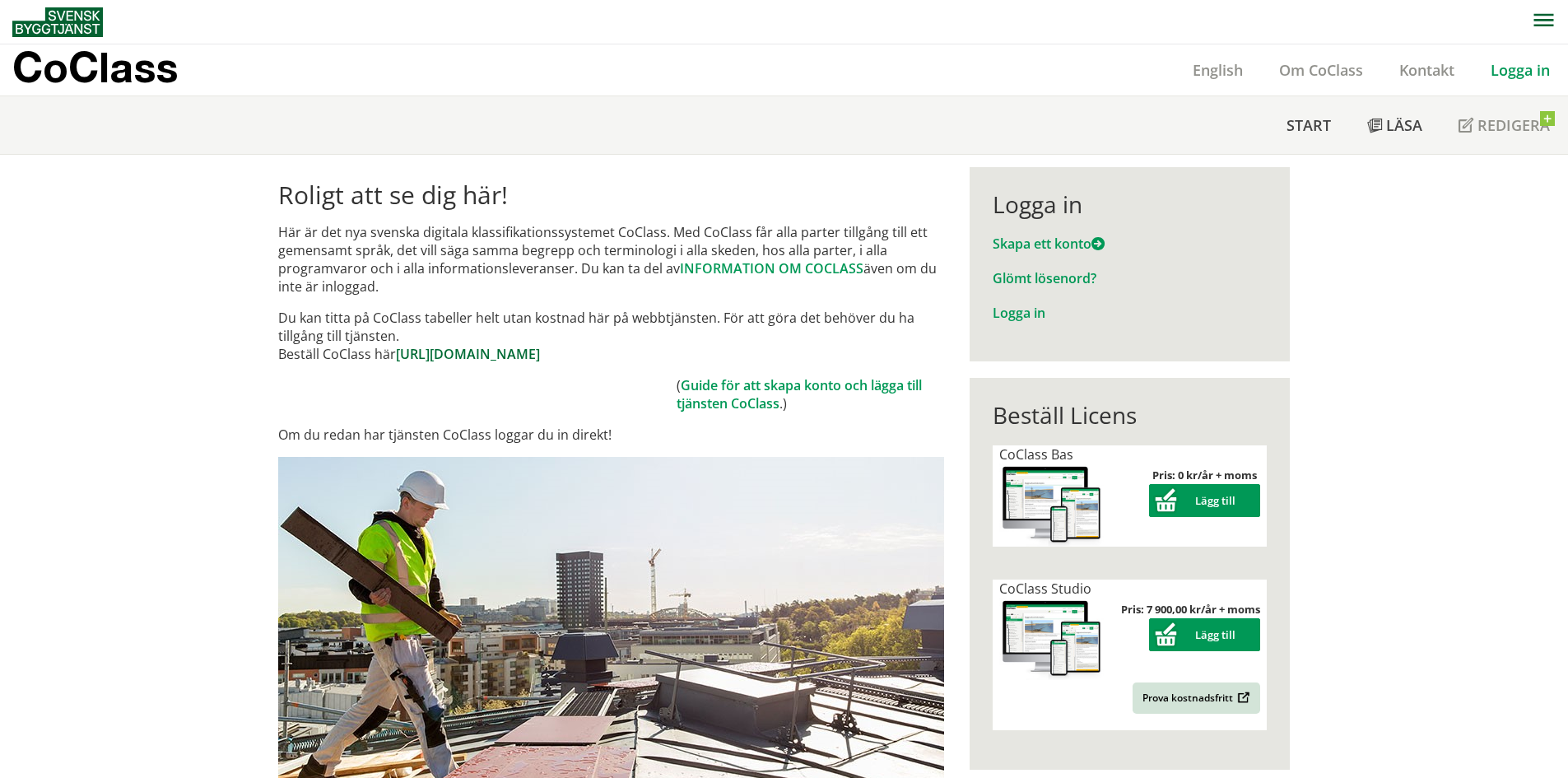
click at [521, 351] on link "https://www.byggtjanst.se/tjanster/coclass" at bounding box center [467, 353] width 144 height 18
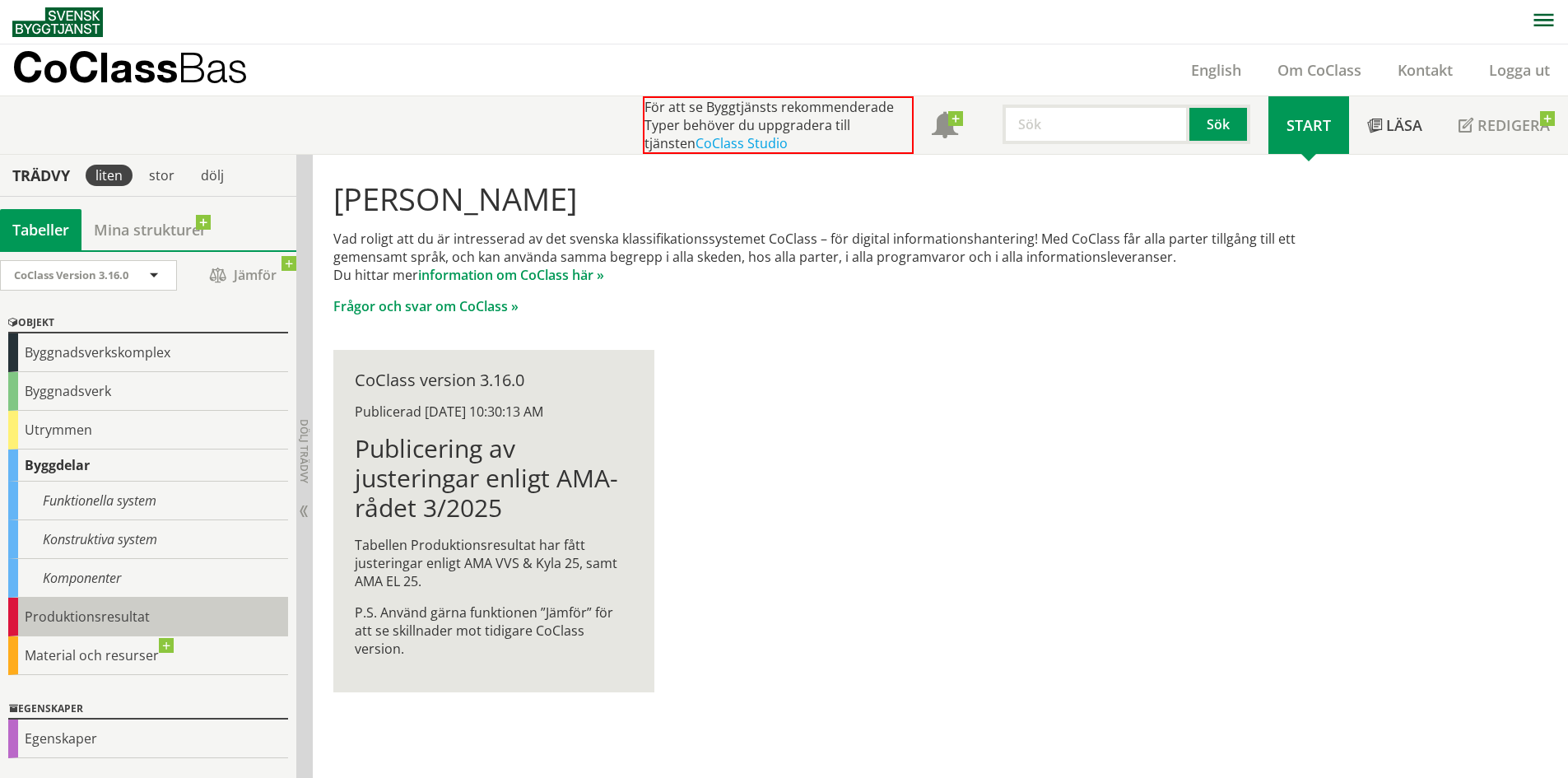
scroll to position [76, 0]
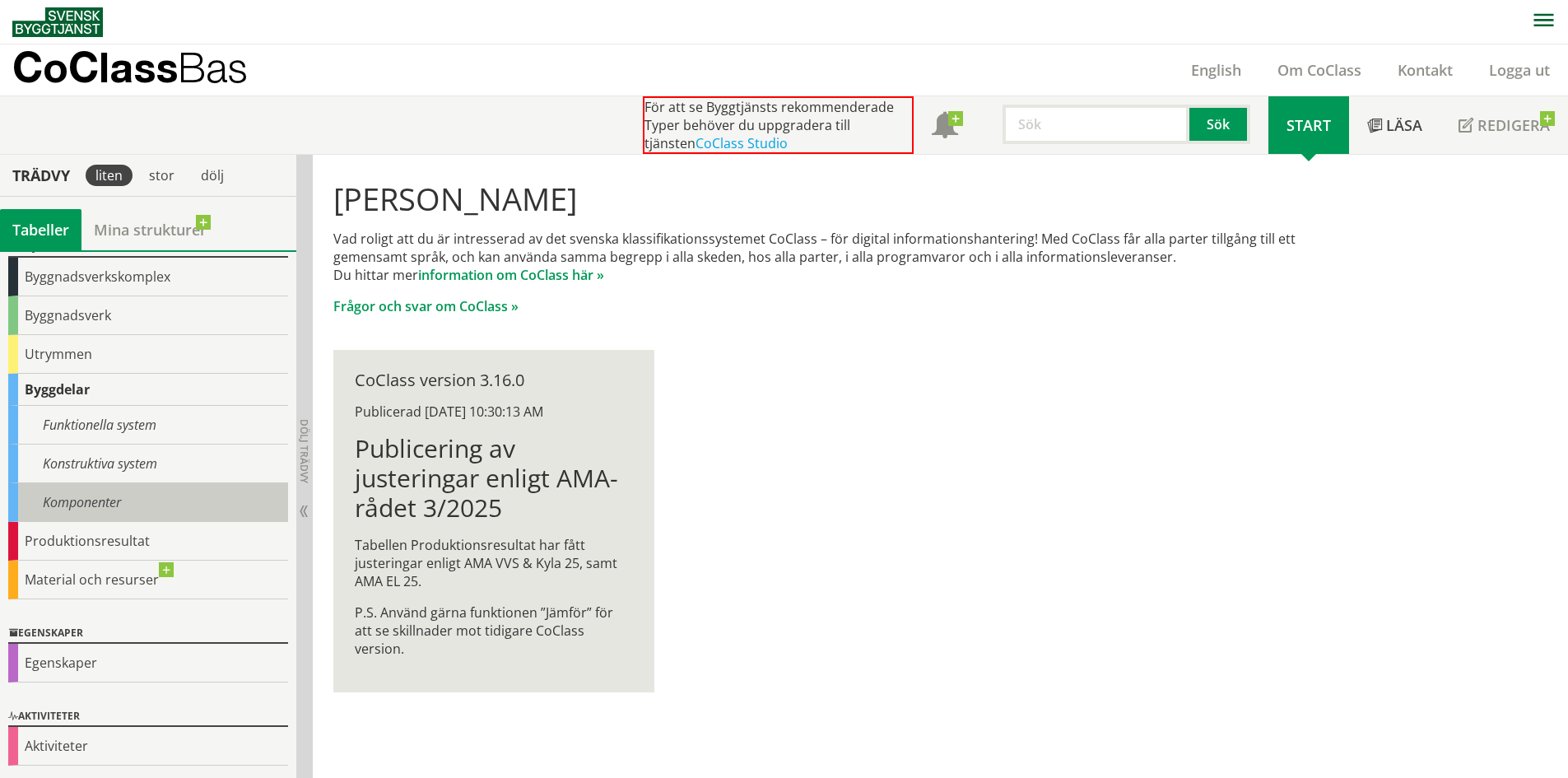
click at [133, 509] on div "Komponenter" at bounding box center [148, 502] width 280 height 38
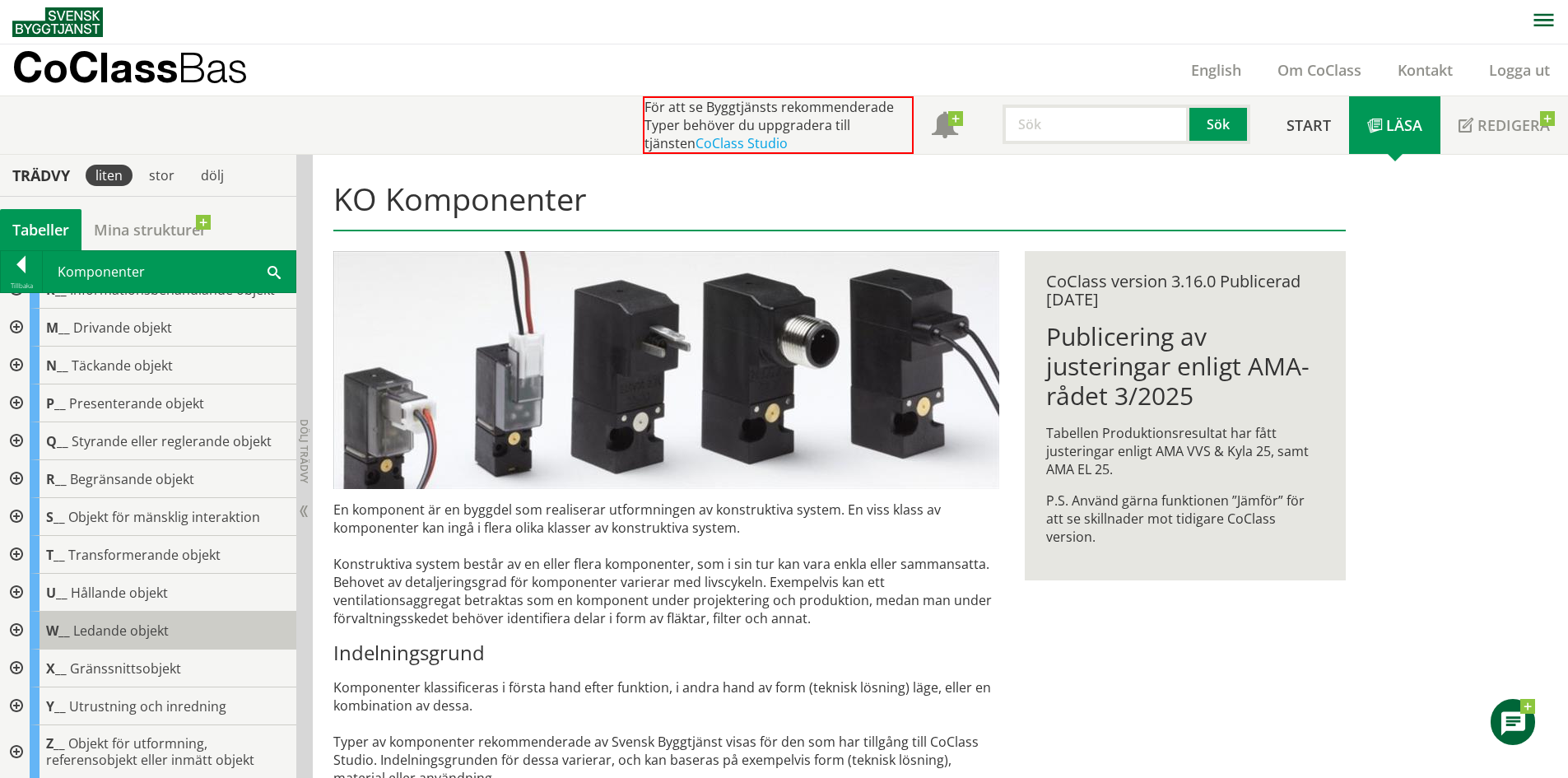
scroll to position [251, 0]
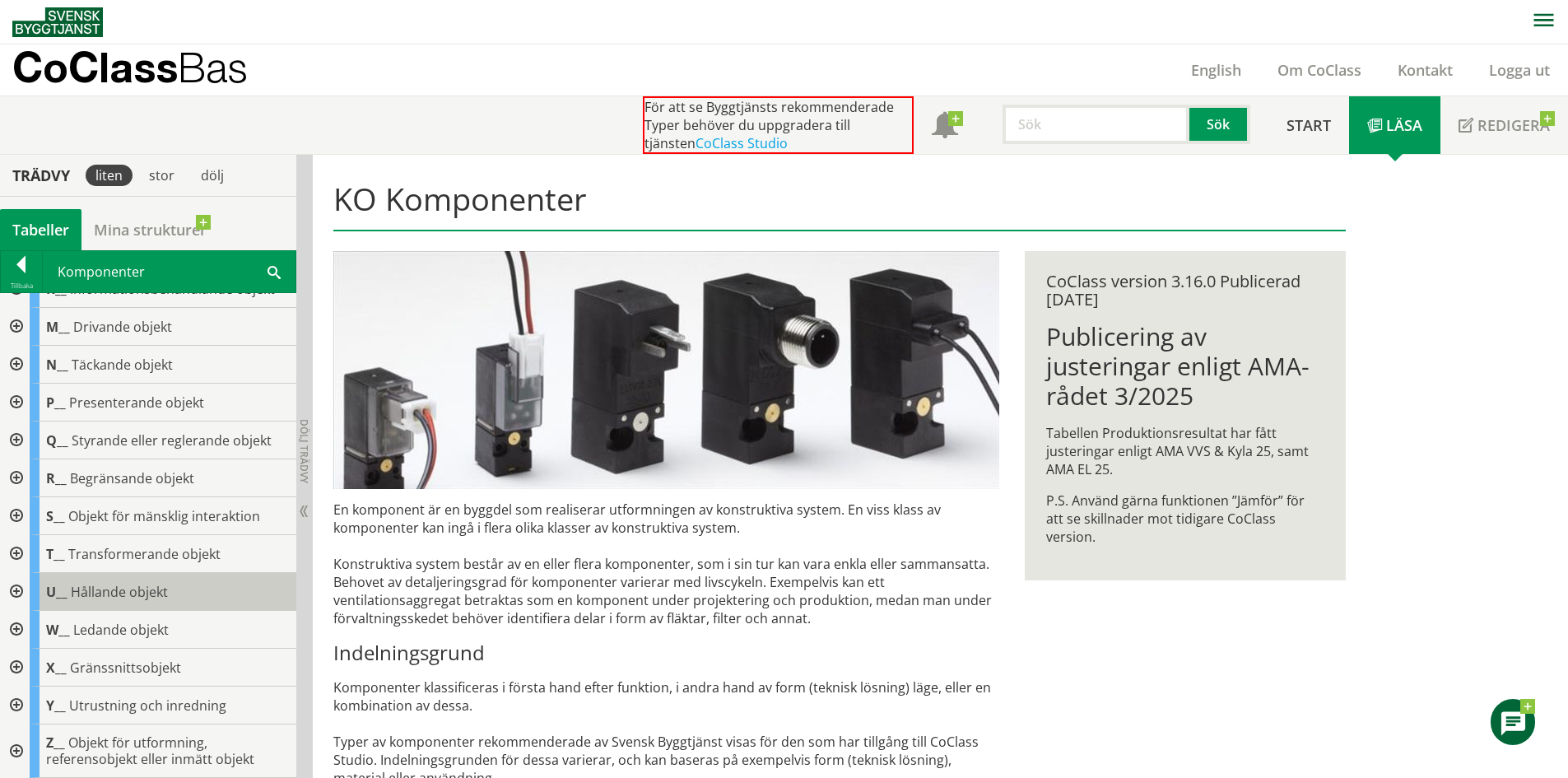
click at [119, 596] on span "Hållande objekt" at bounding box center [119, 592] width 97 height 18
click at [9, 591] on div at bounding box center [14, 592] width 30 height 38
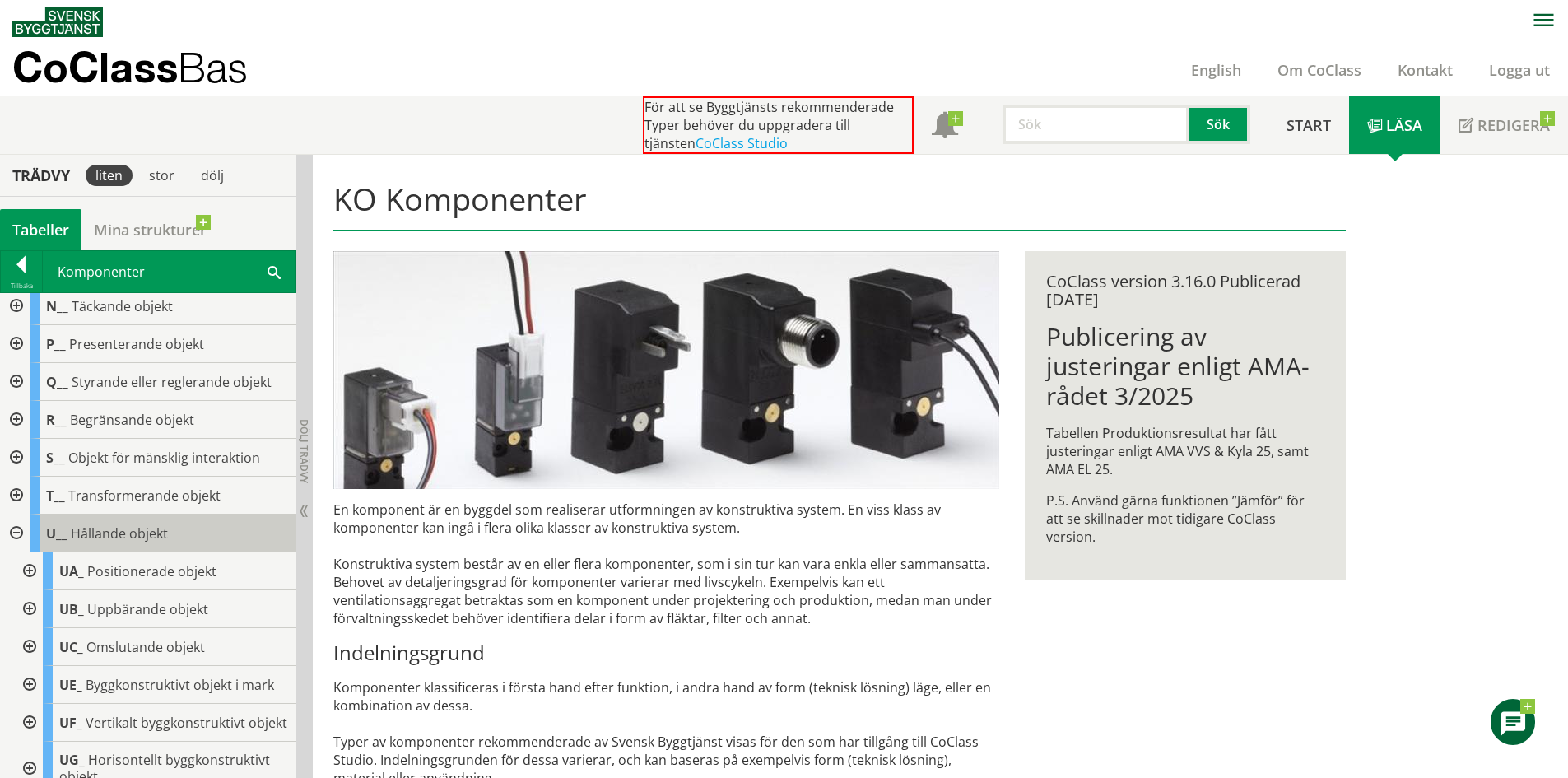
scroll to position [334, 0]
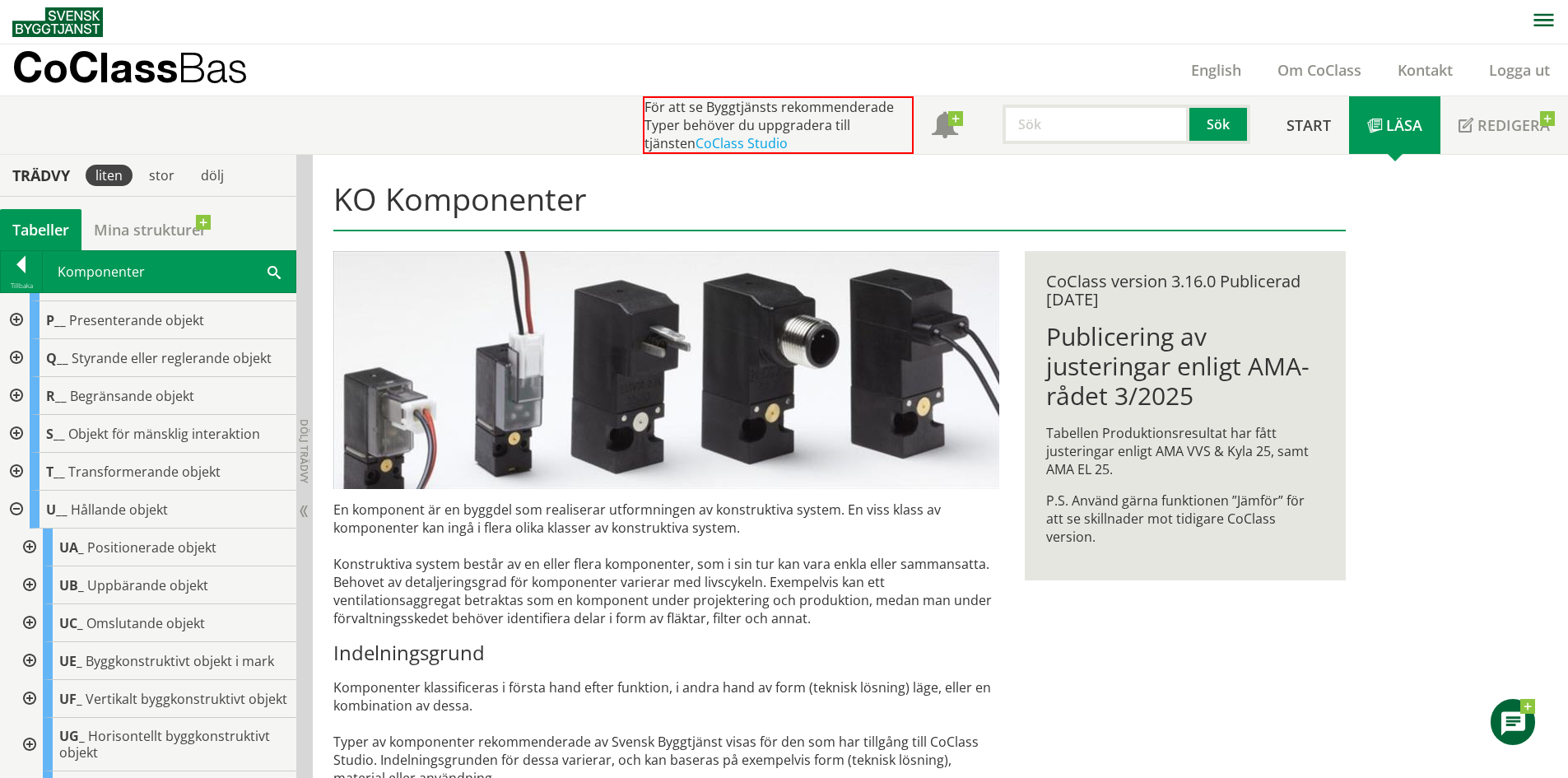
click at [26, 540] on div at bounding box center [27, 547] width 30 height 38
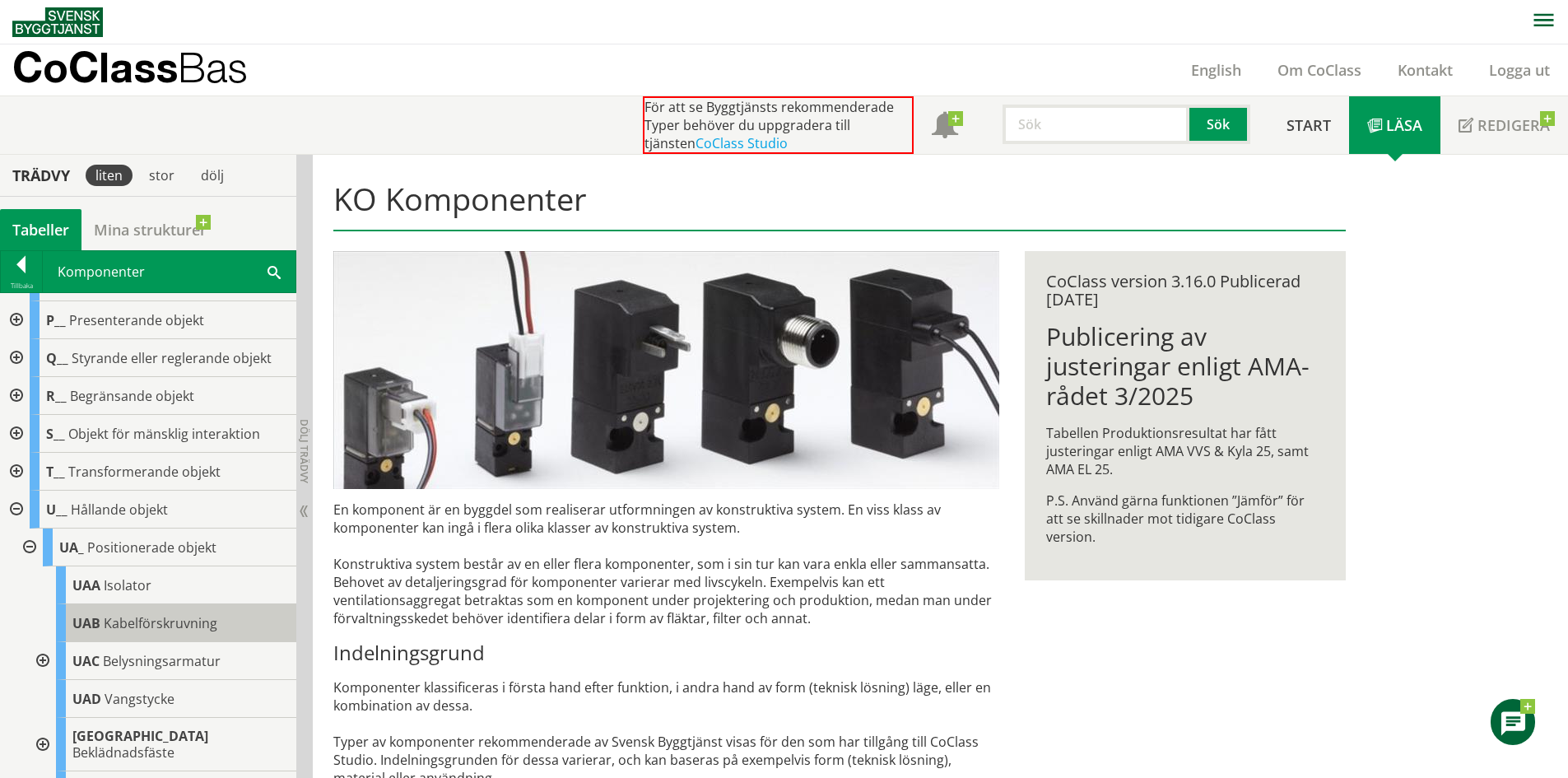
scroll to position [416, 0]
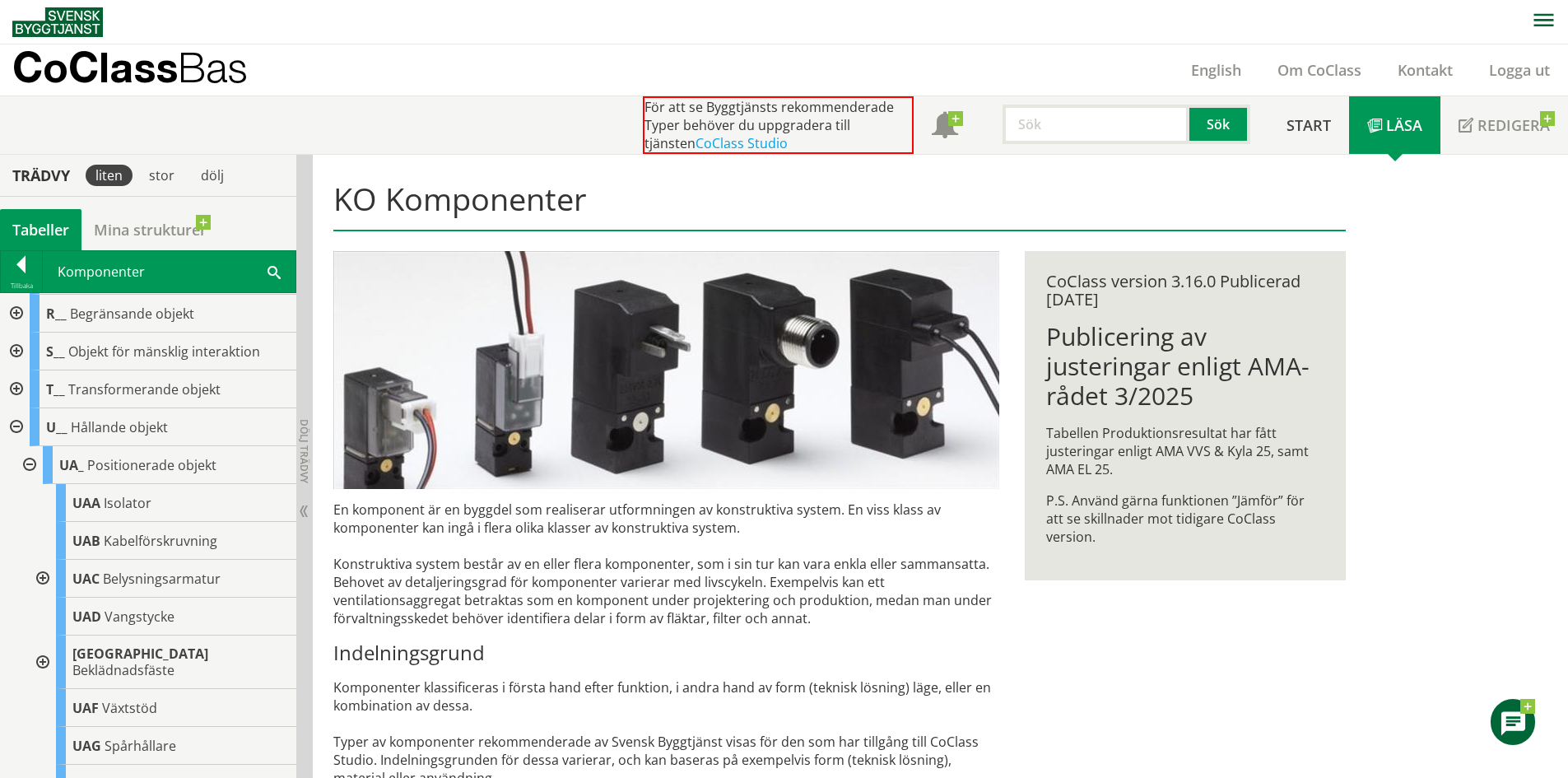
click at [38, 646] on div at bounding box center [41, 662] width 30 height 54
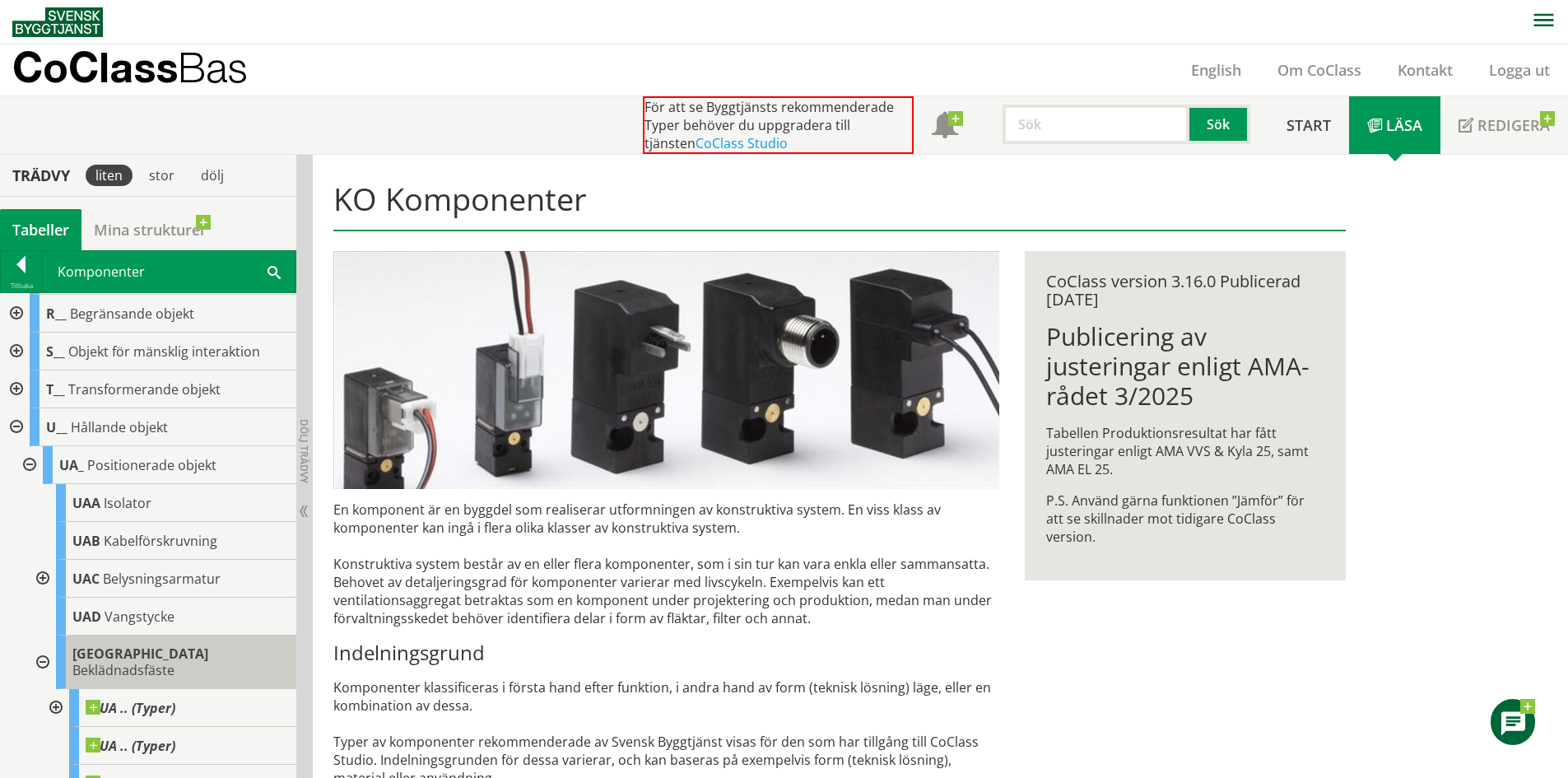
click at [227, 644] on div "UAE Beklädnadsfäste" at bounding box center [176, 662] width 241 height 54
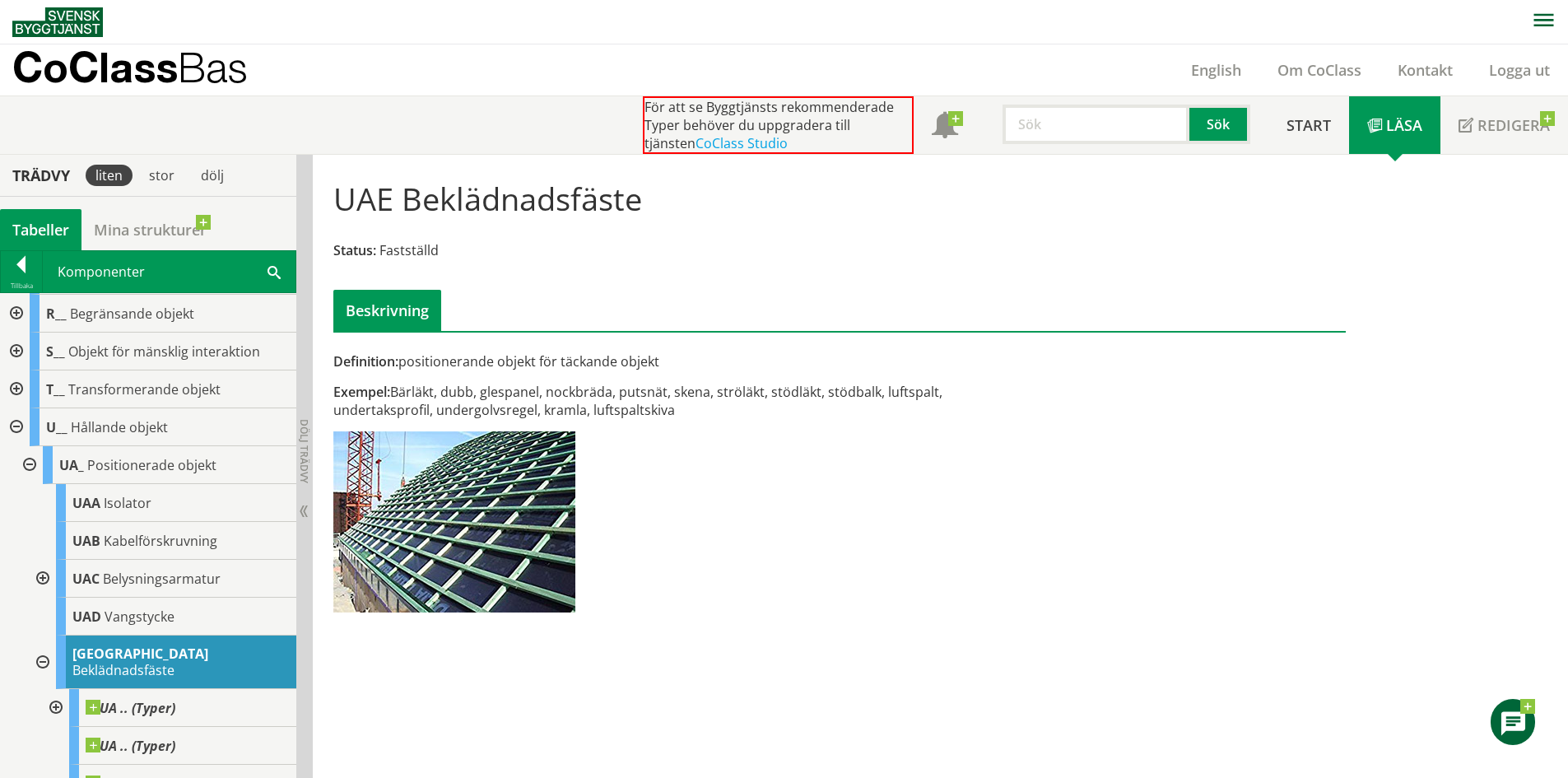
drag, startPoint x: 622, startPoint y: 392, endPoint x: 708, endPoint y: 400, distance: 86.4
click at [708, 400] on div "Exempel: Bärläkt, dubb, glespanel, nockbräda, putsnät, skena, ströläkt, stödläk…" at bounding box center [666, 401] width 666 height 37
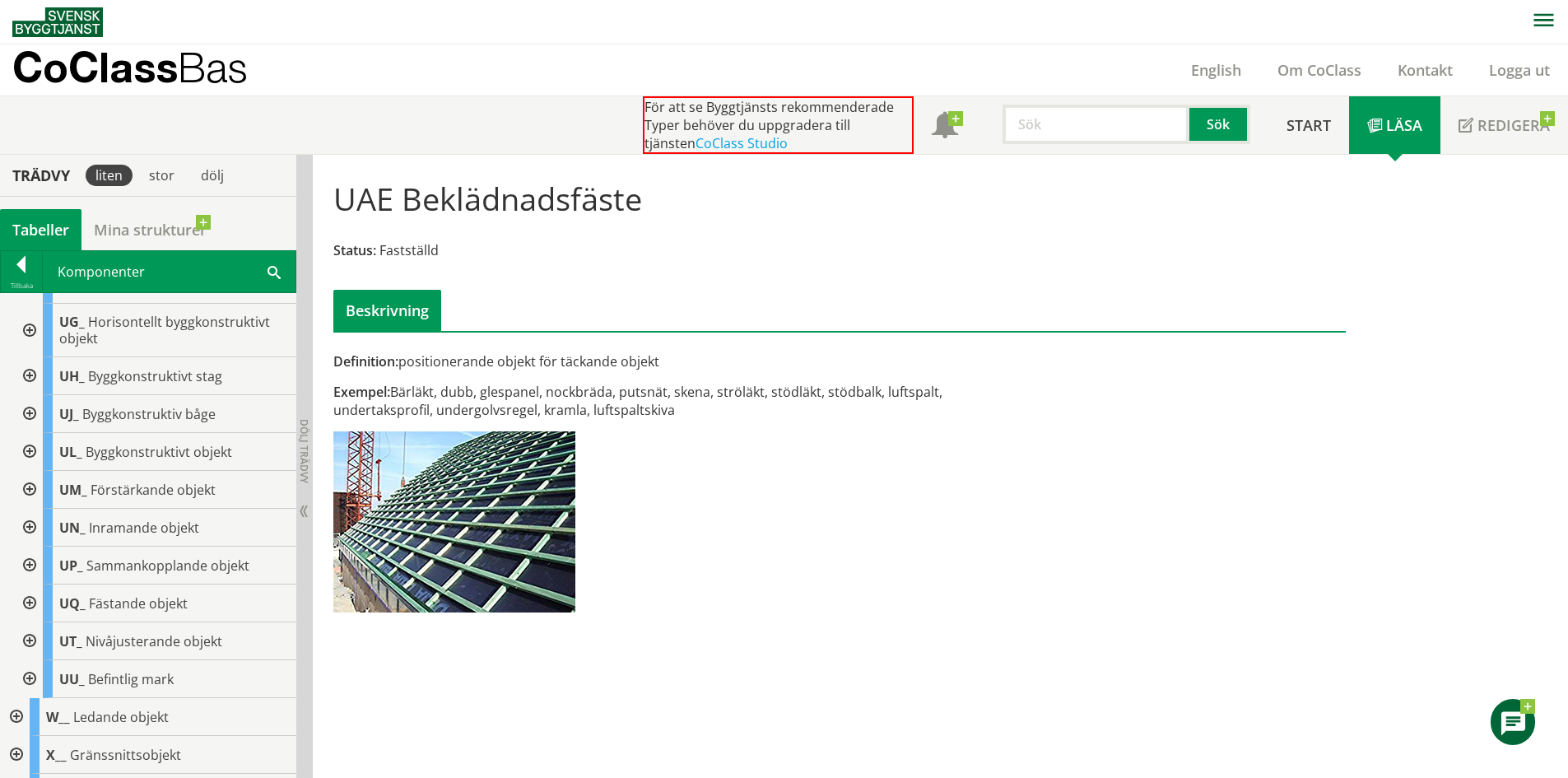
scroll to position [1486, 0]
click at [27, 644] on div at bounding box center [27, 638] width 30 height 38
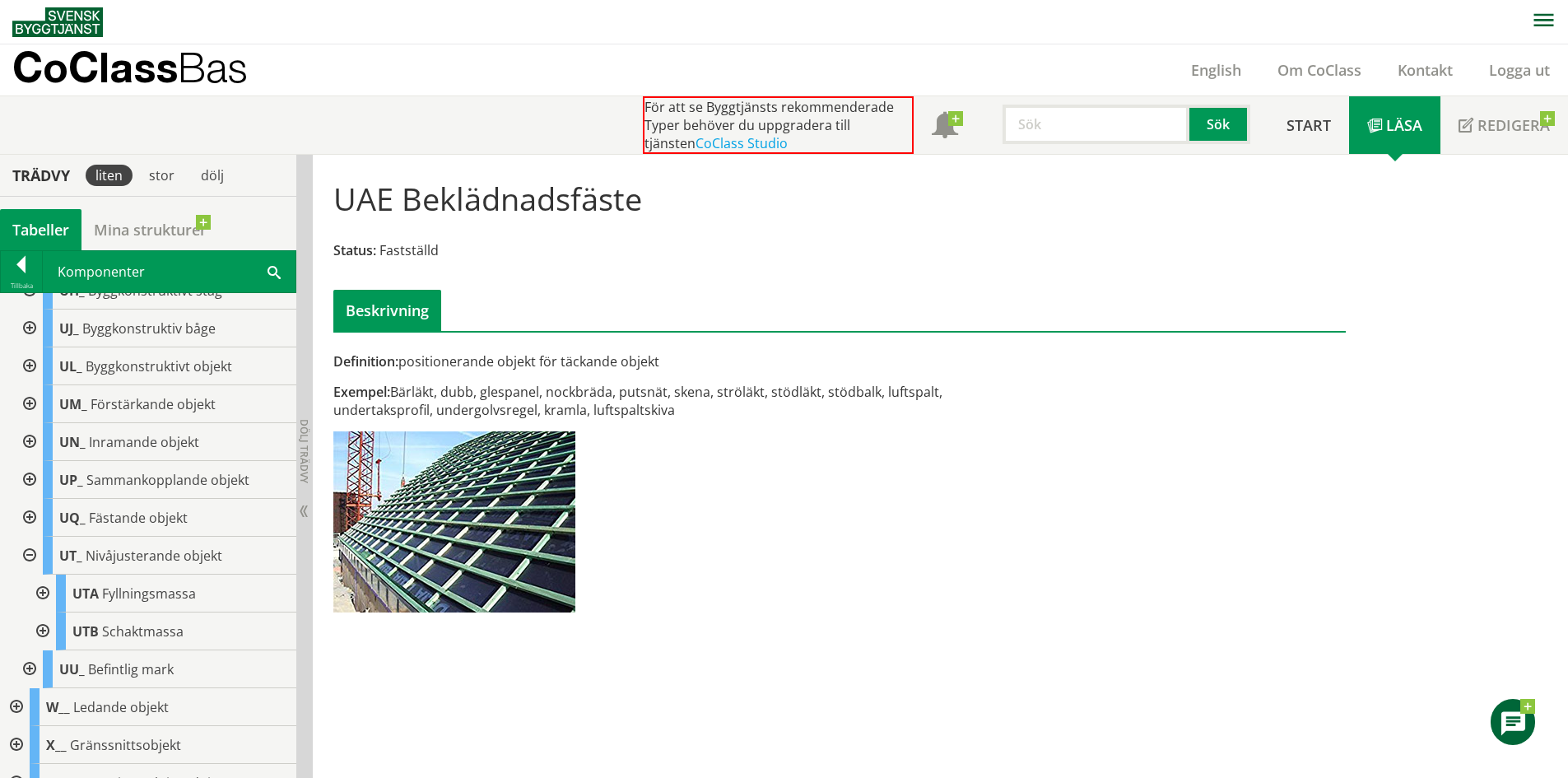
click at [42, 597] on div at bounding box center [41, 593] width 30 height 38
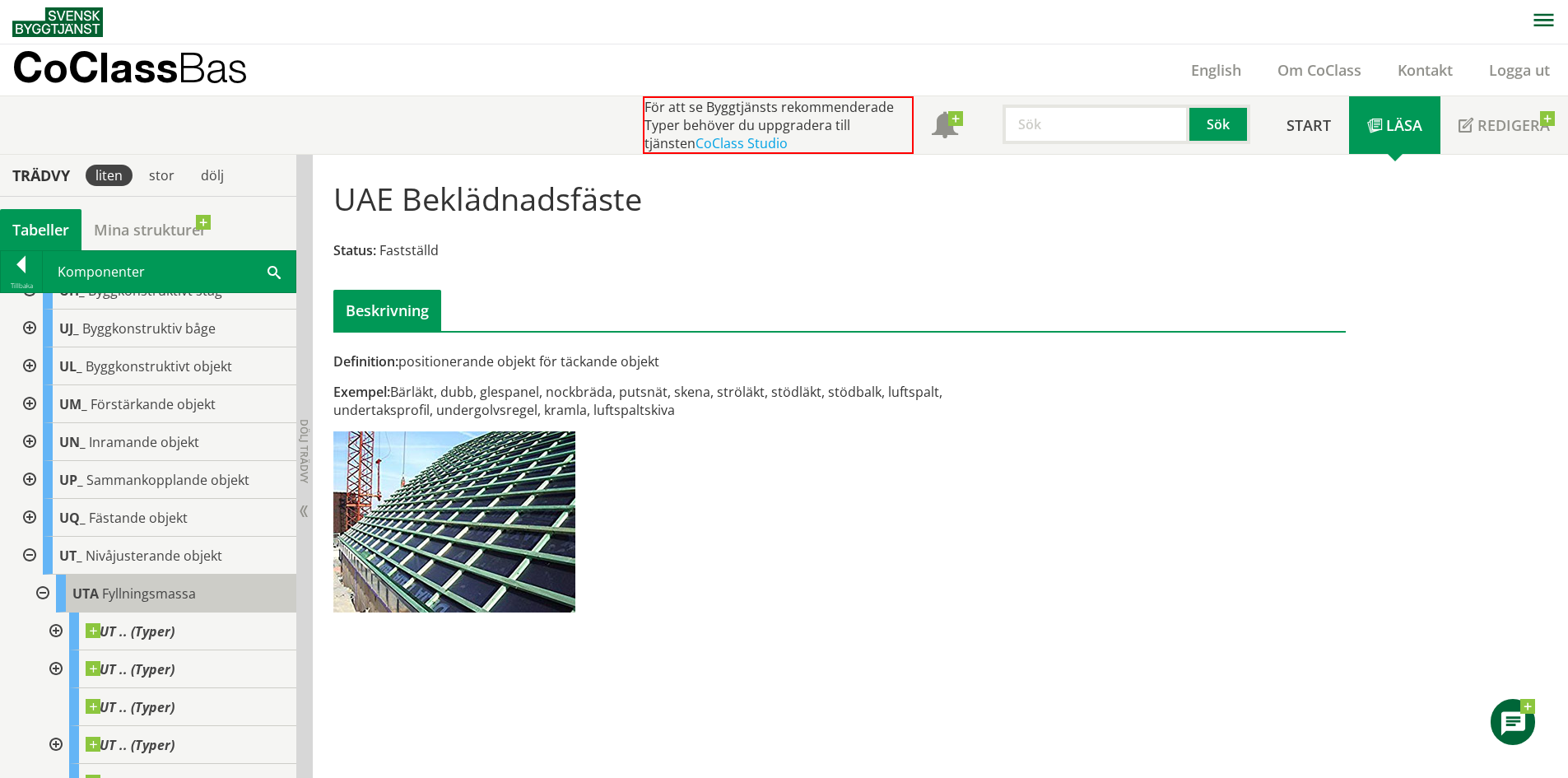
click at [209, 591] on div "UTA Fyllningsmassa" at bounding box center [176, 593] width 241 height 38
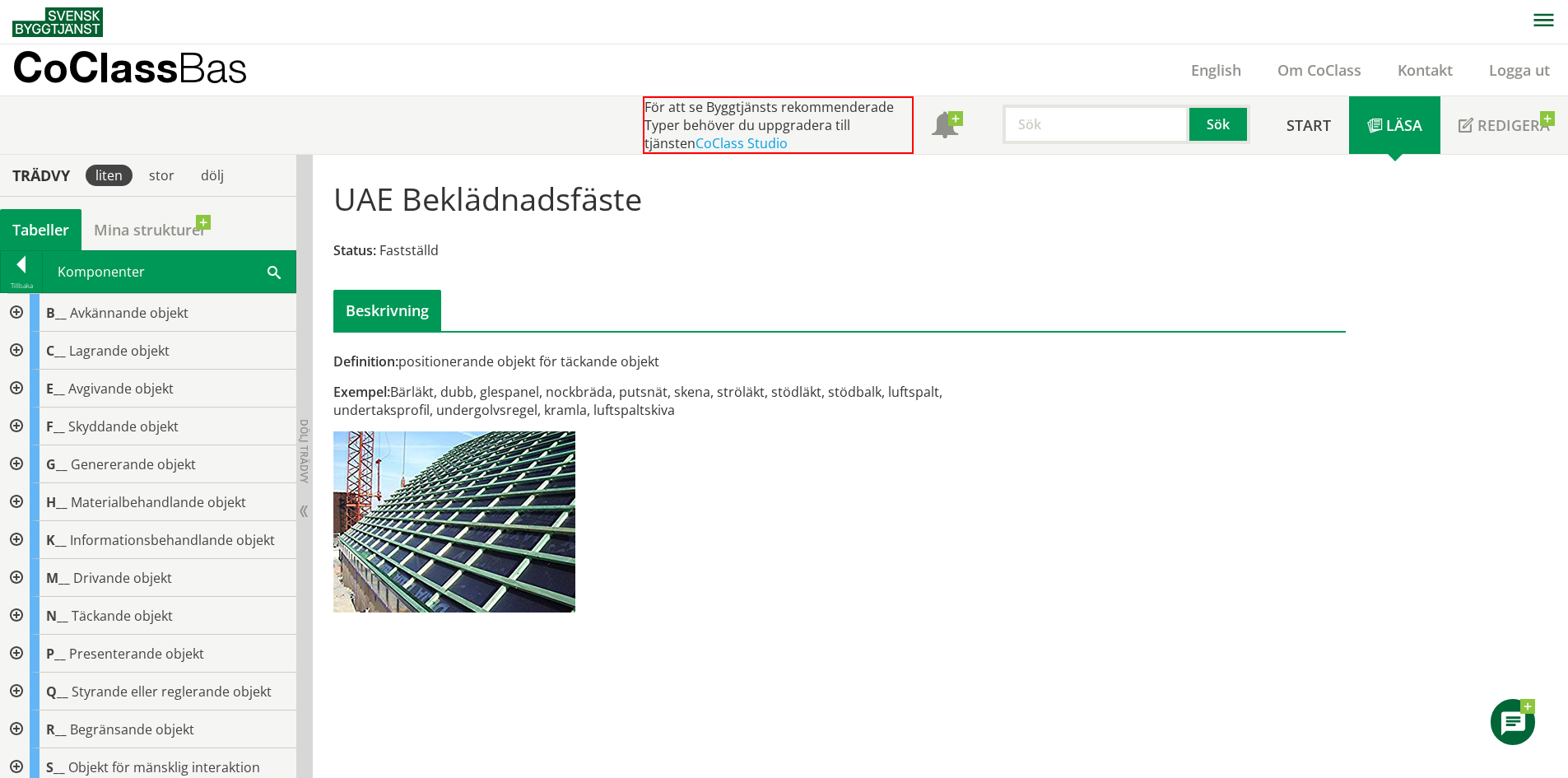
click at [23, 308] on div at bounding box center [14, 312] width 30 height 38
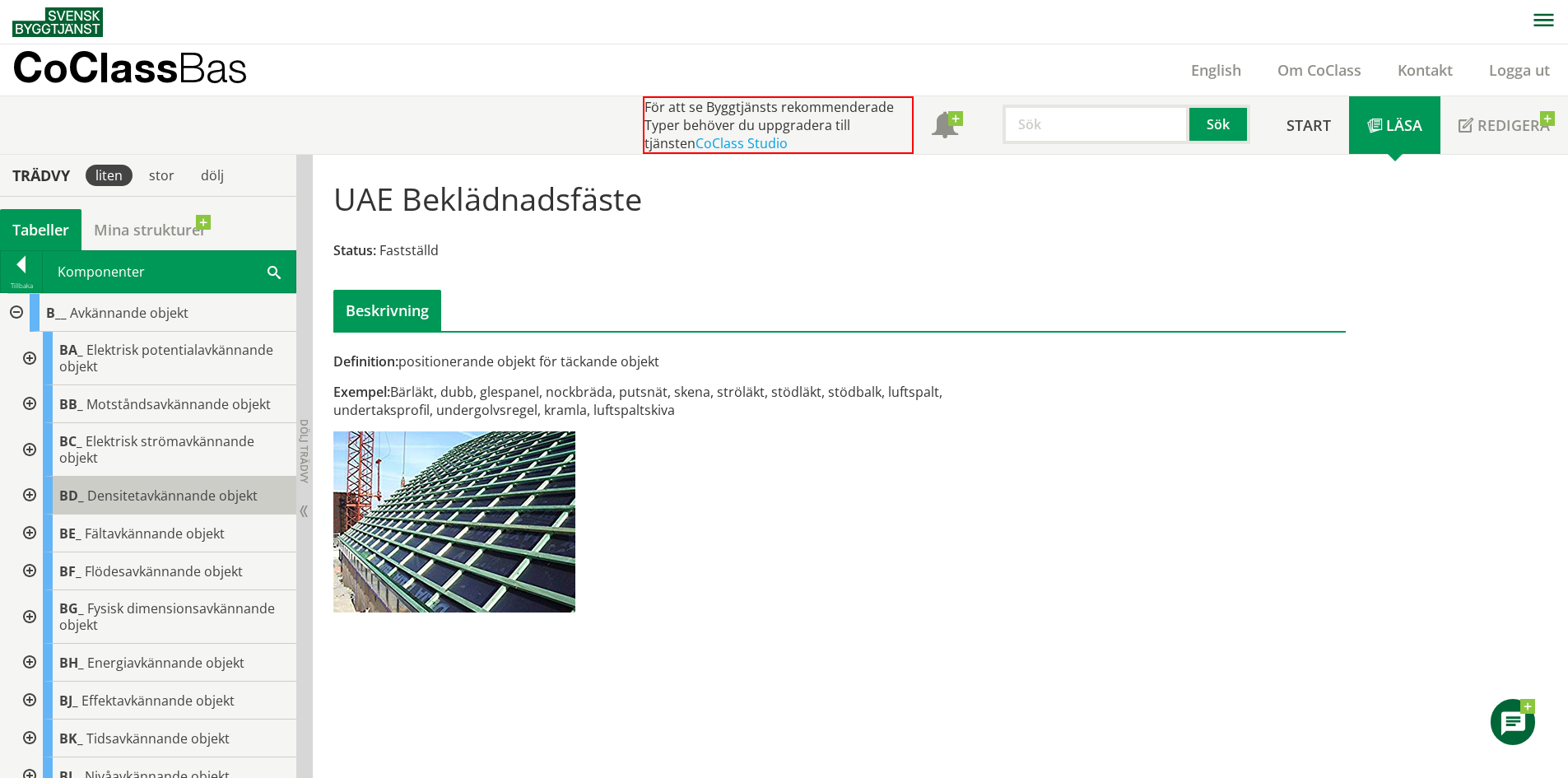
click at [174, 506] on div "BD_ Densitetavkännande objekt" at bounding box center [169, 495] width 254 height 38
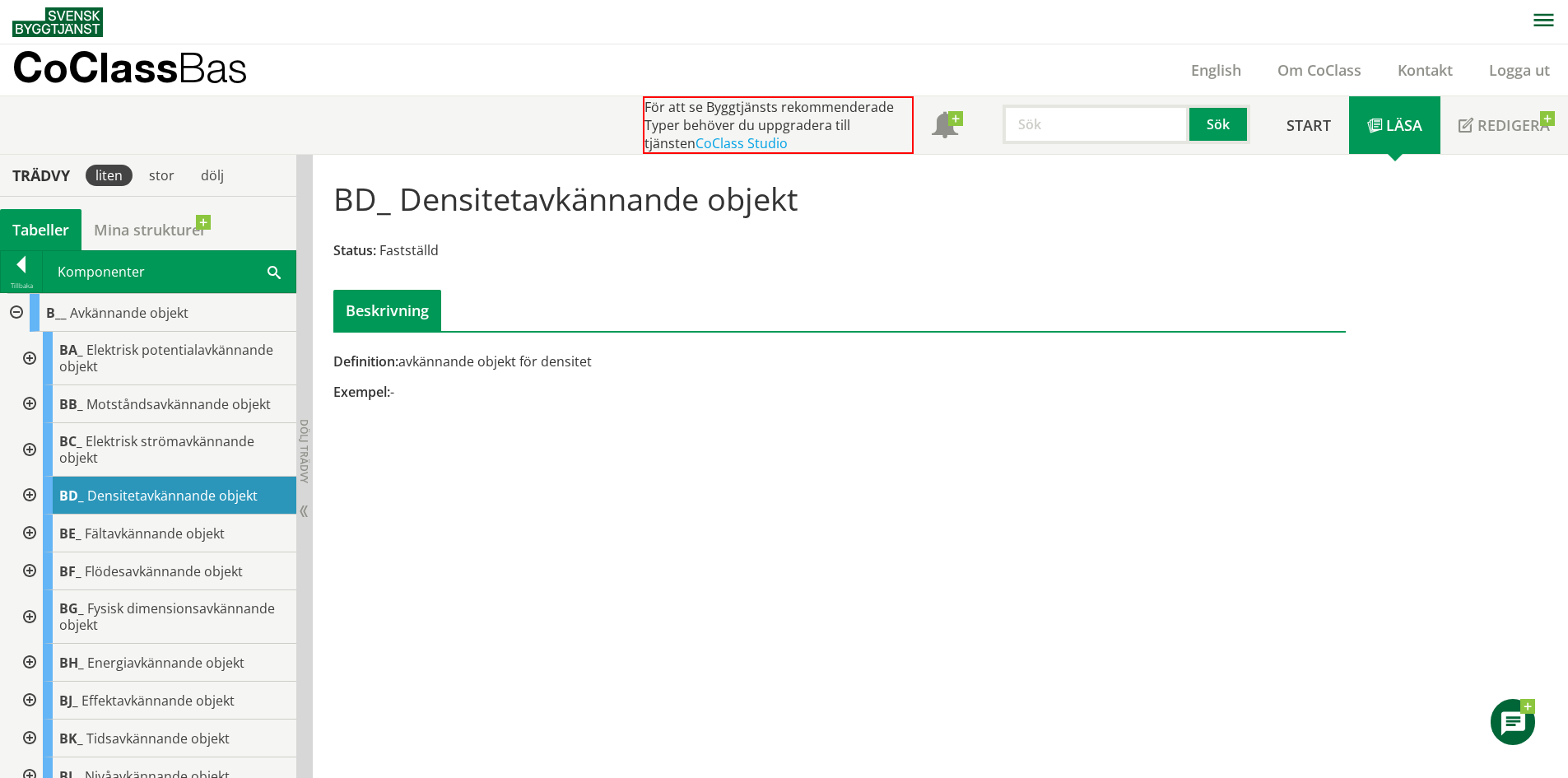
click at [22, 493] on div at bounding box center [27, 495] width 30 height 38
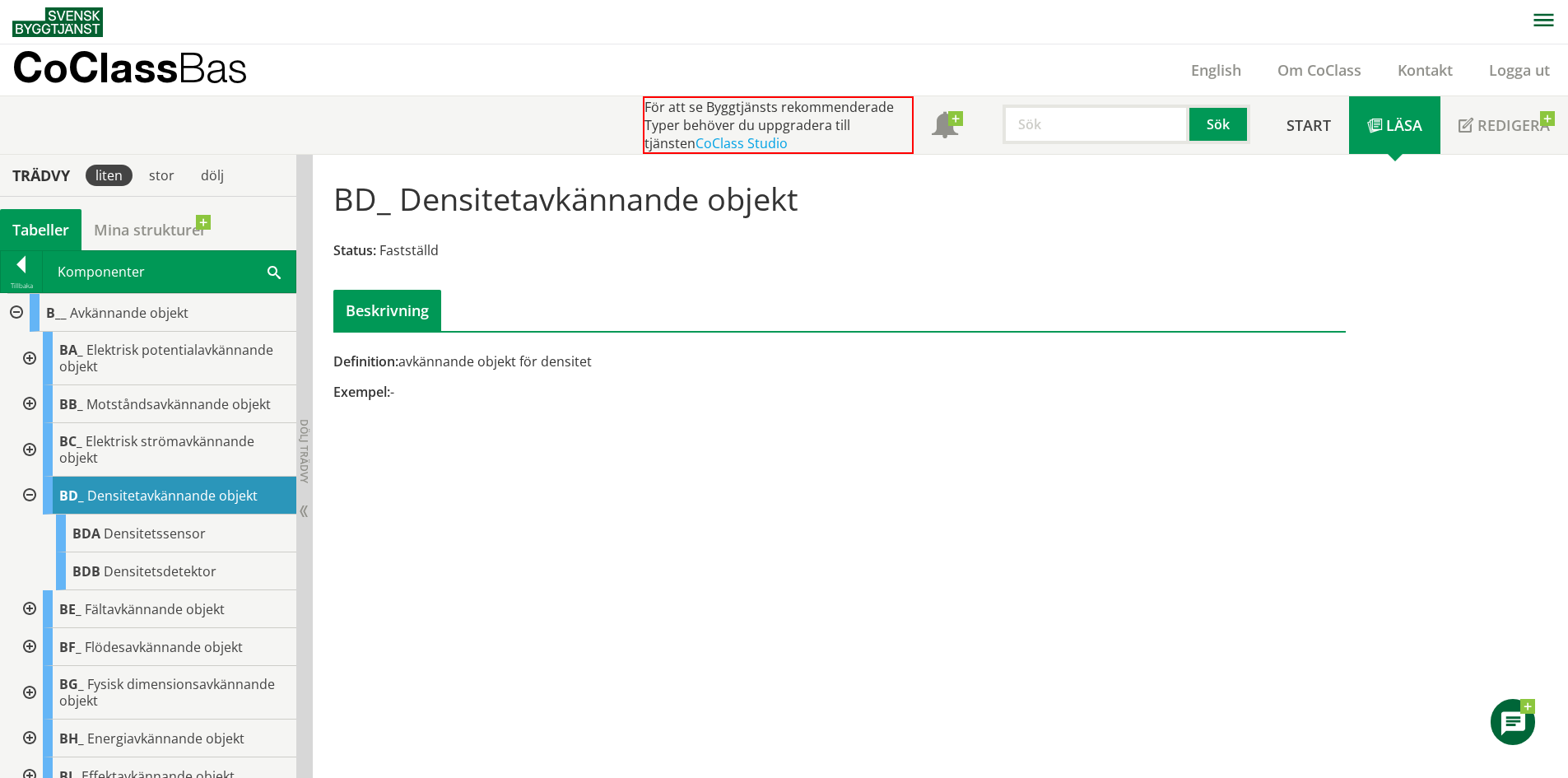
scroll to position [1, 0]
click at [21, 267] on div at bounding box center [21, 266] width 41 height 23
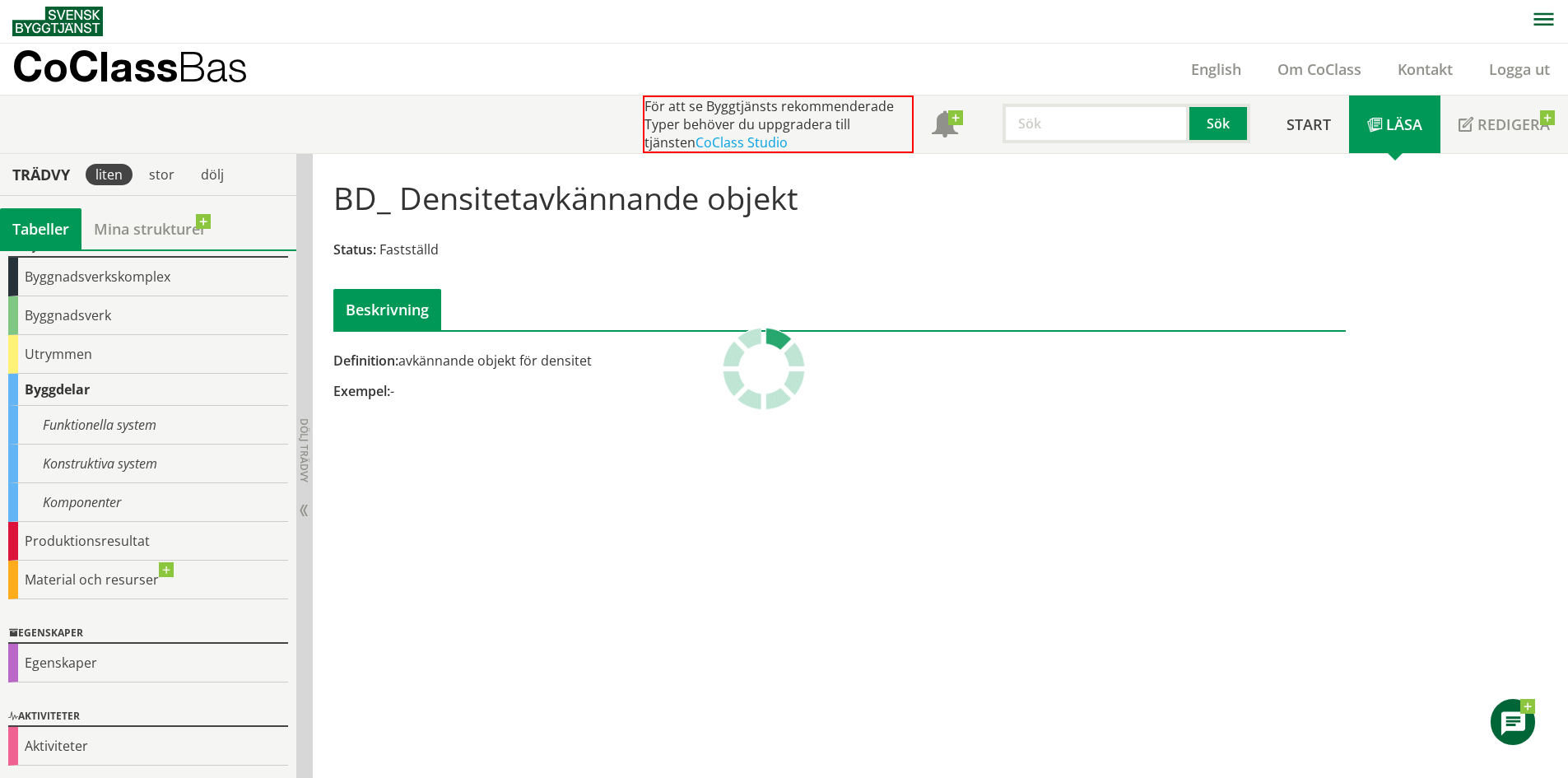
scroll to position [75, 0]
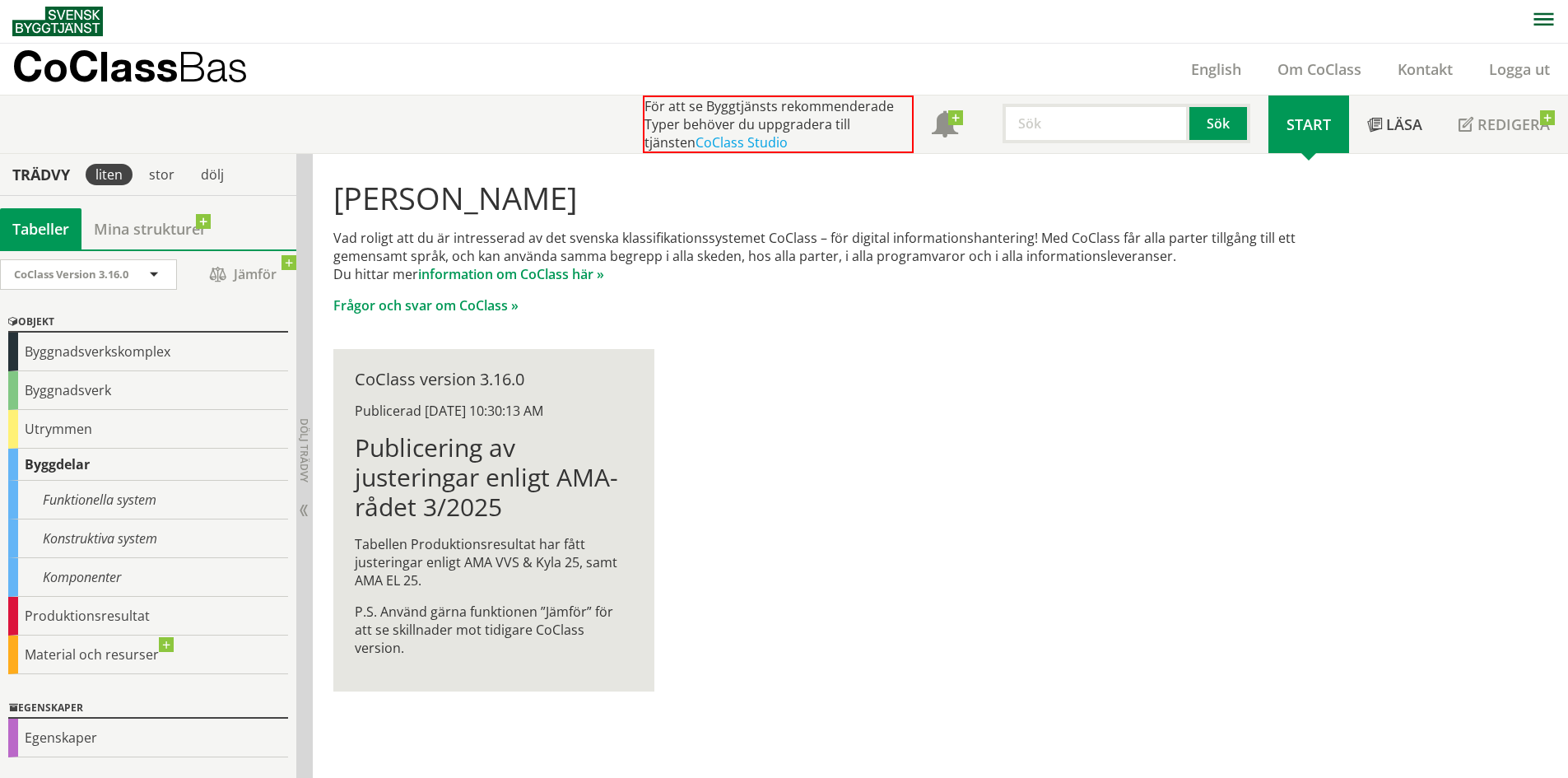
click at [68, 457] on div "Byggdelar" at bounding box center [148, 465] width 280 height 32
click at [107, 499] on div "Funktionella system" at bounding box center [148, 500] width 280 height 38
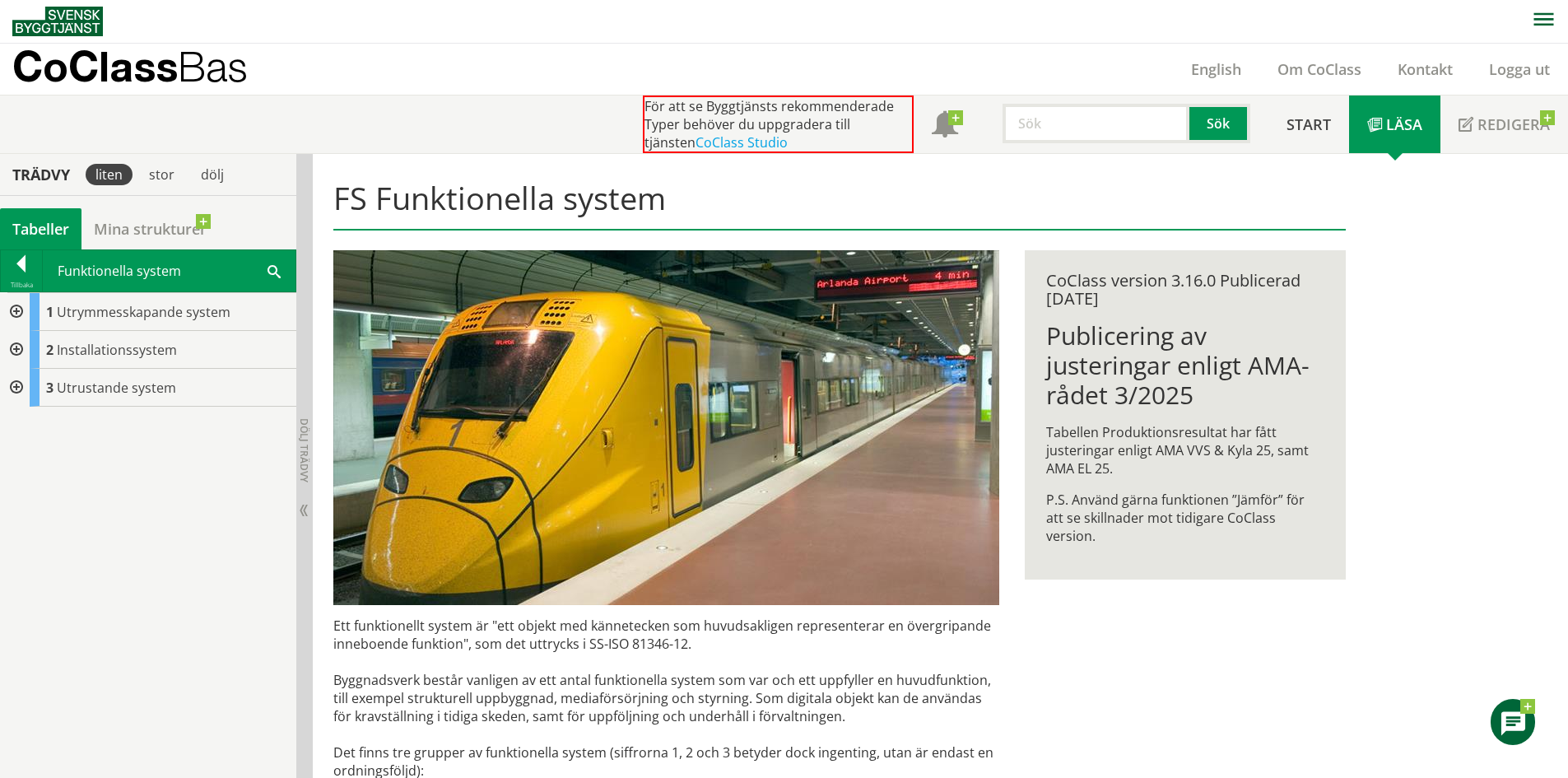
click at [15, 316] on div at bounding box center [14, 312] width 30 height 38
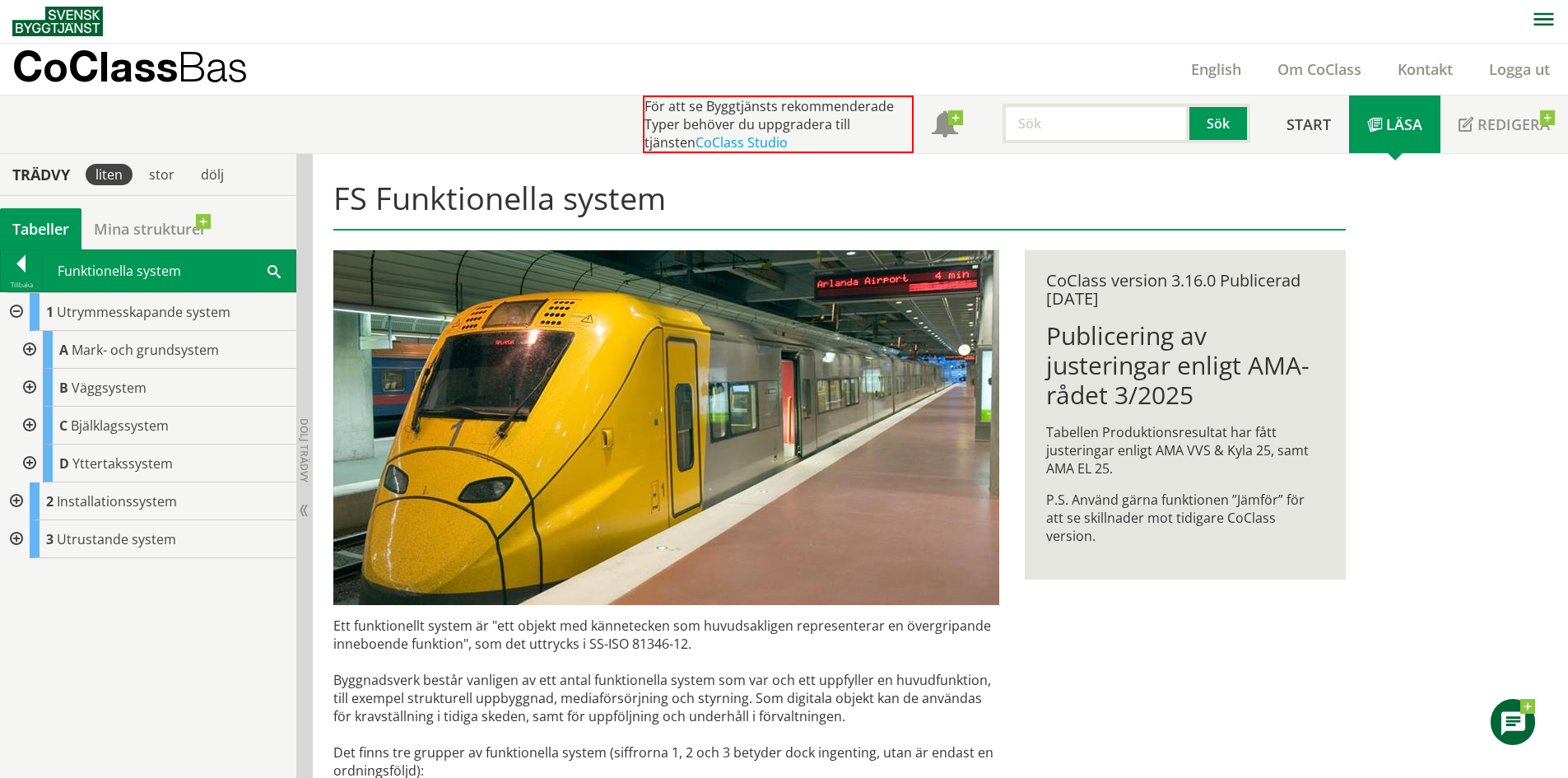
click at [31, 382] on div at bounding box center [27, 387] width 30 height 38
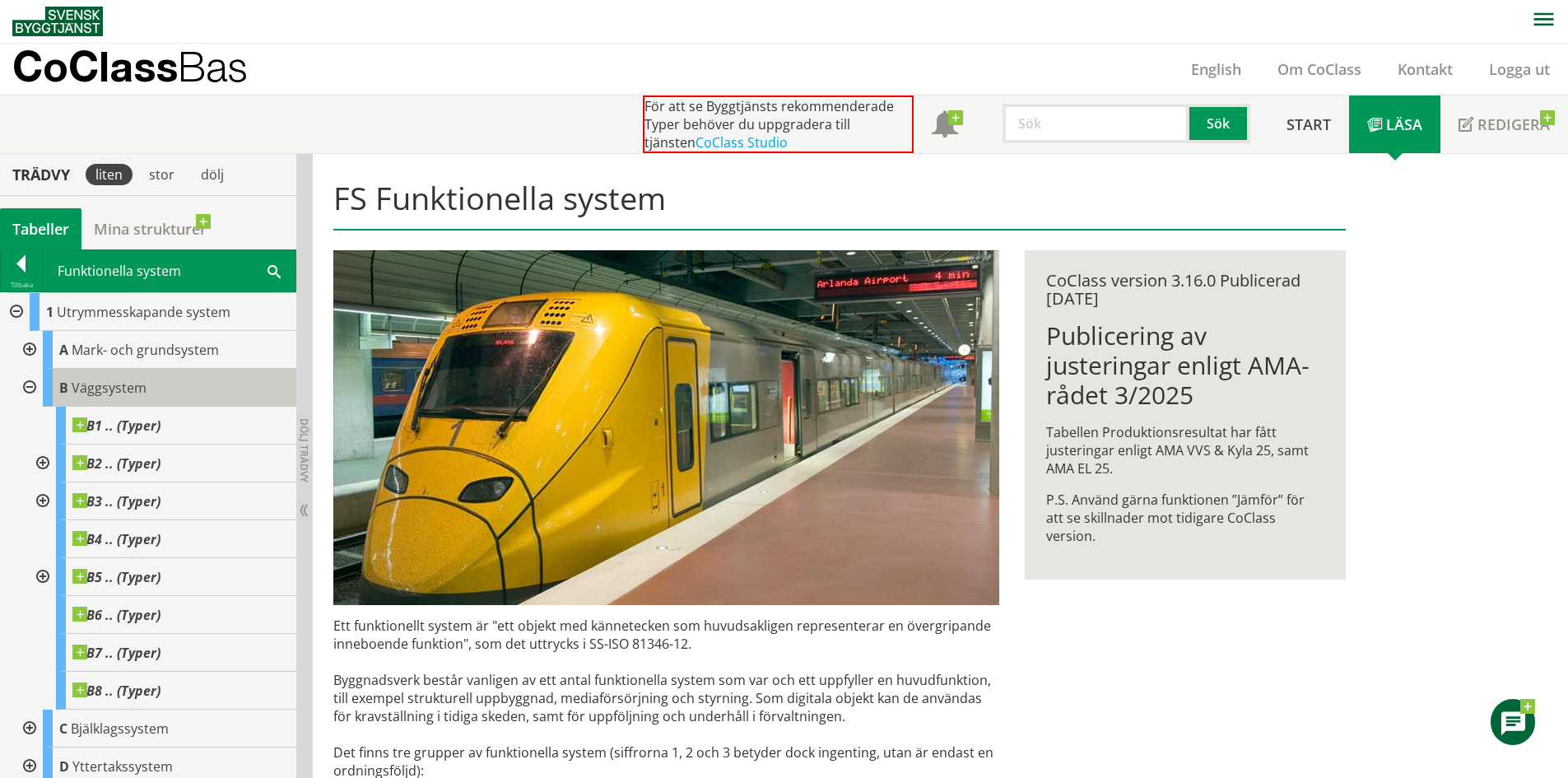
click at [89, 375] on div "B Väggsystem" at bounding box center [169, 387] width 254 height 38
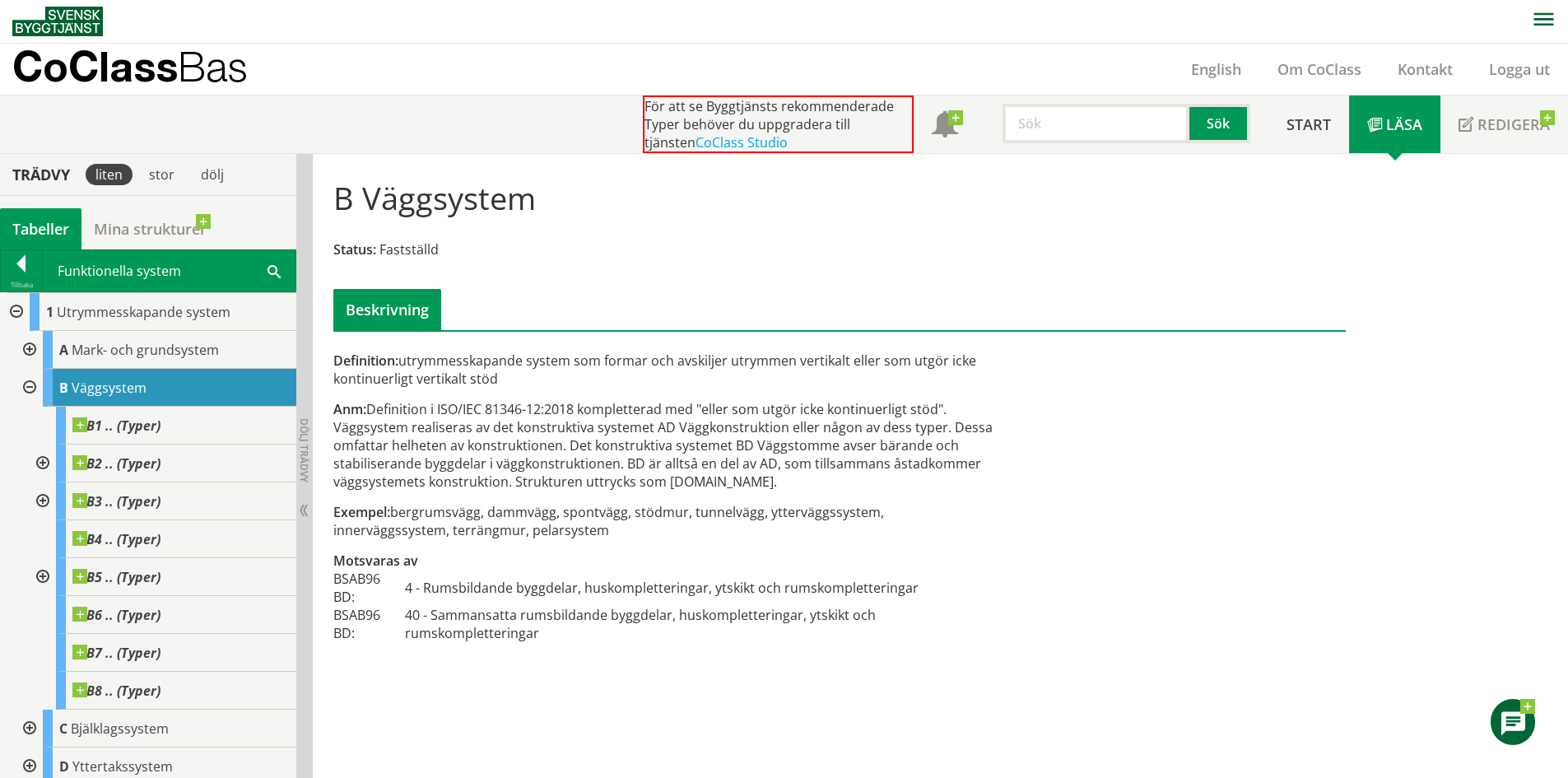
click at [32, 346] on div at bounding box center [27, 350] width 30 height 38
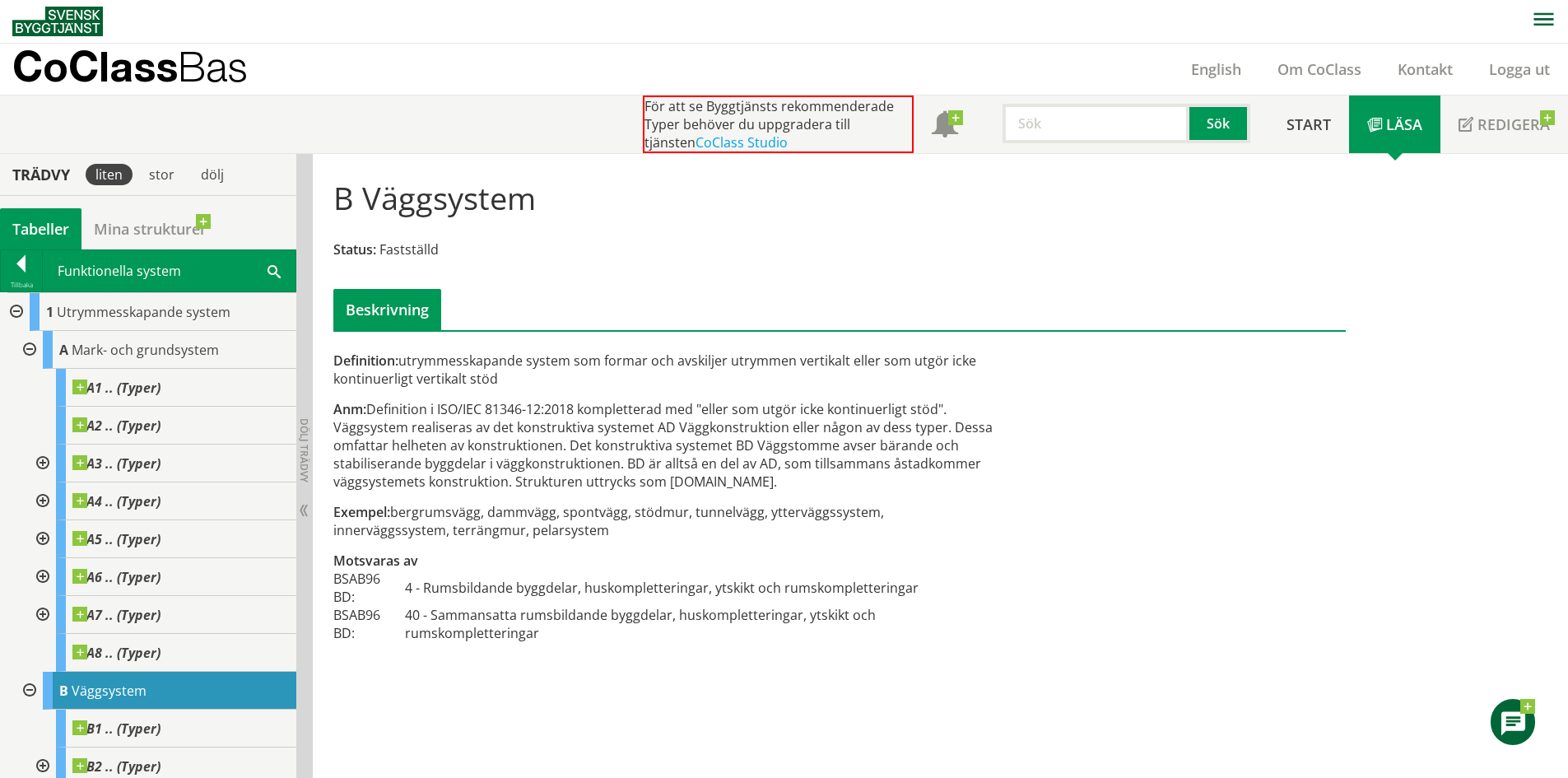
click at [45, 467] on div at bounding box center [41, 463] width 30 height 38
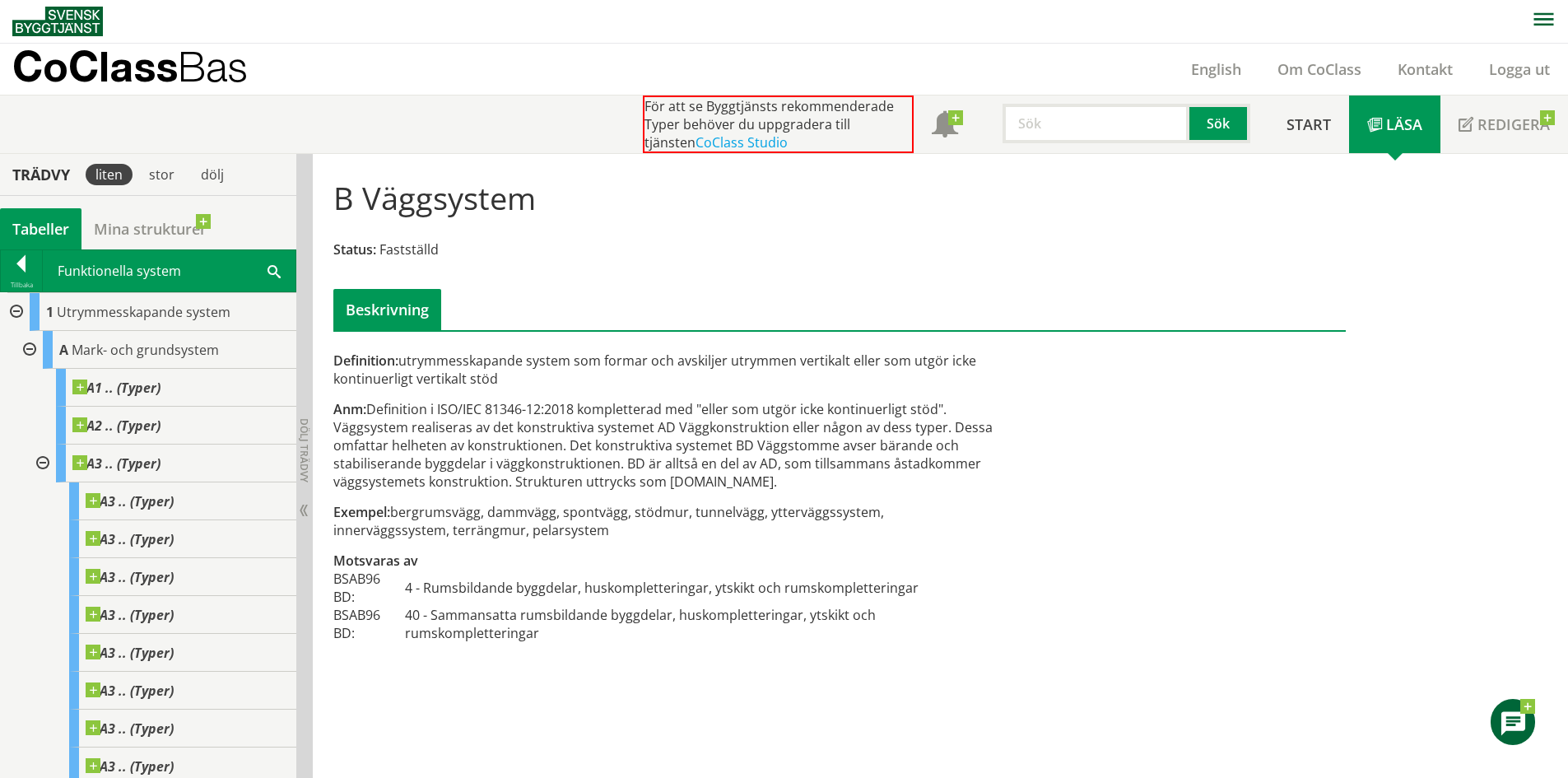
click at [45, 467] on div at bounding box center [41, 463] width 30 height 38
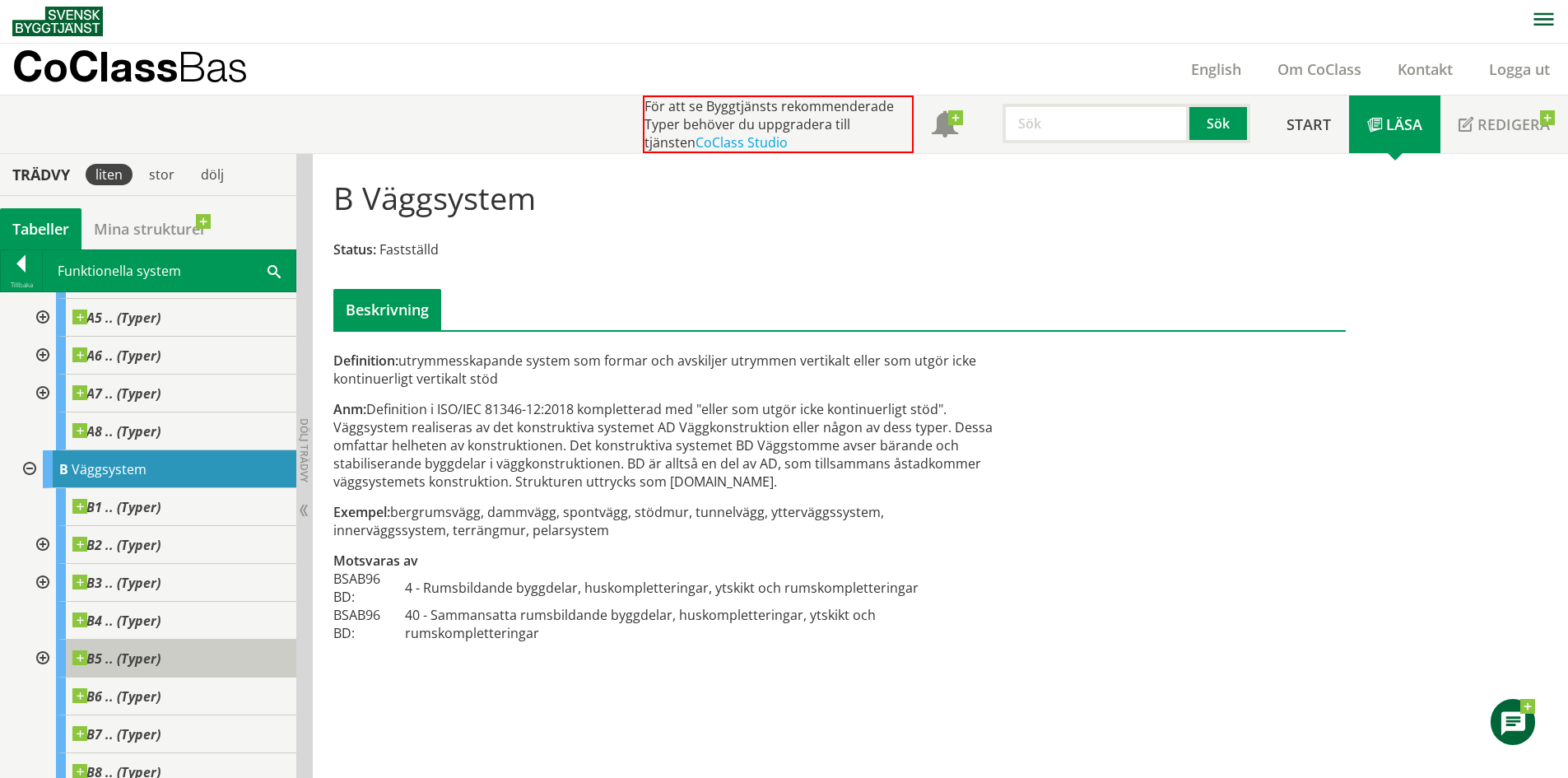
scroll to position [386, 0]
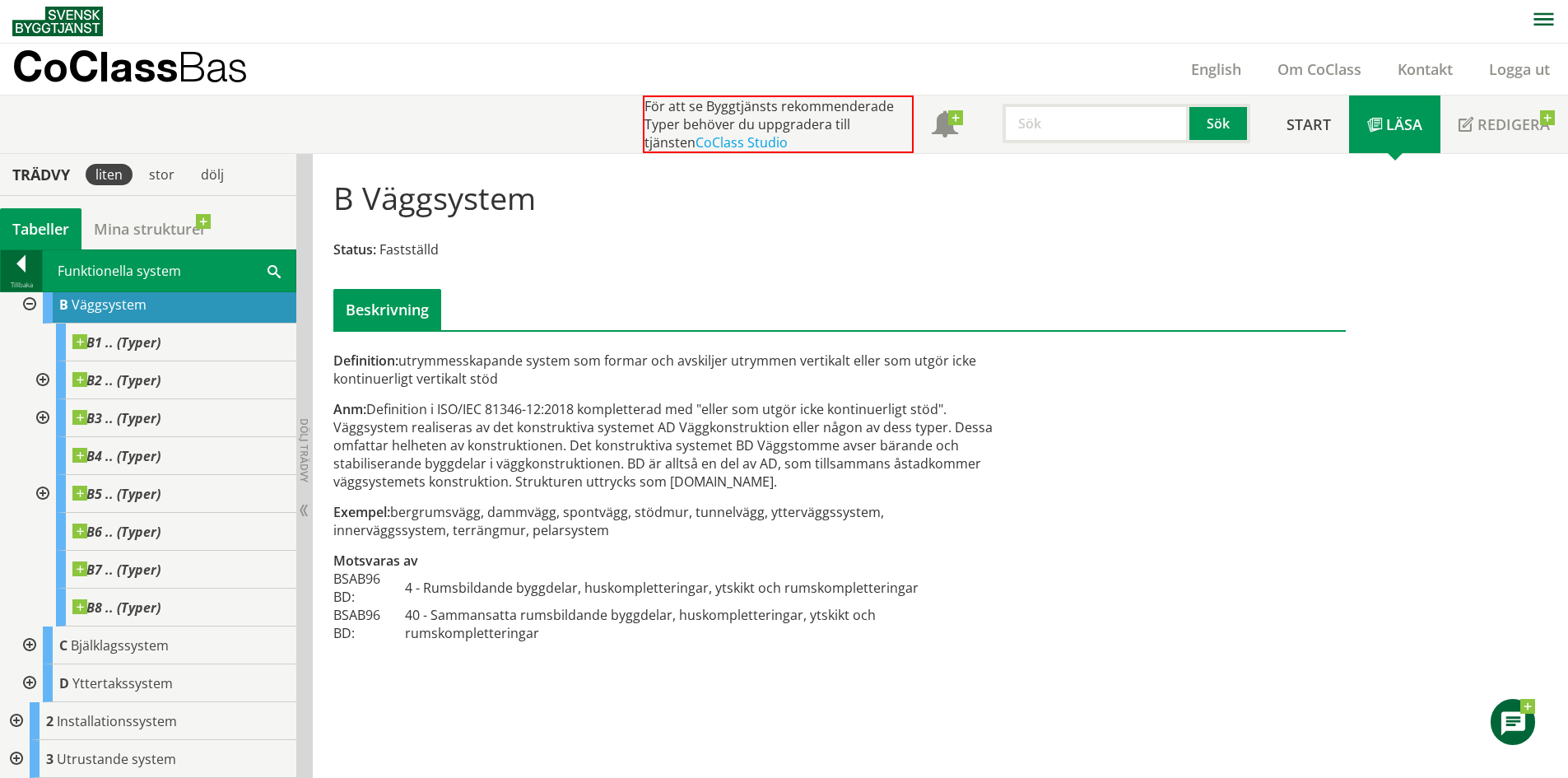
click at [18, 269] on div at bounding box center [21, 266] width 41 height 23
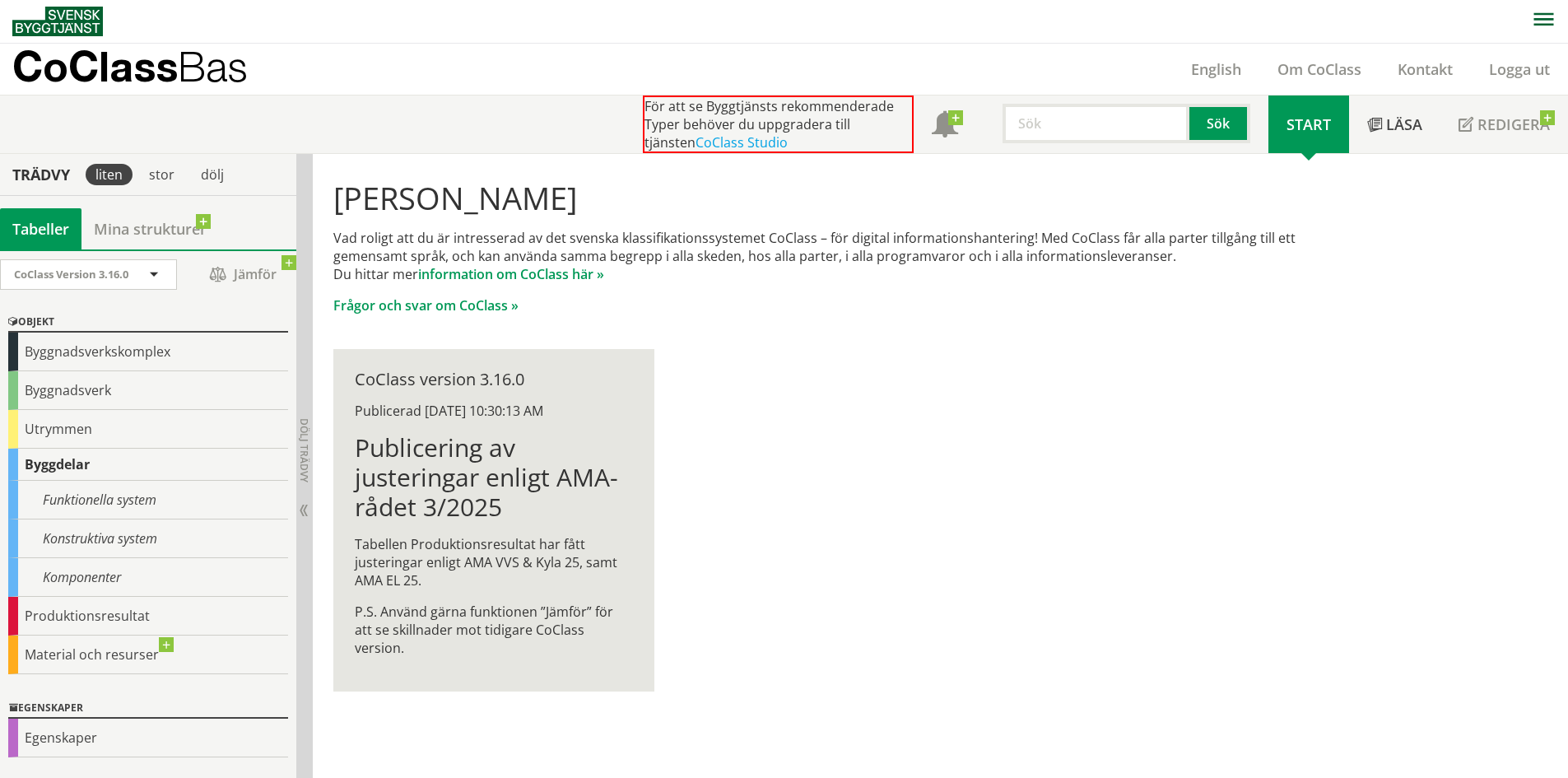
click at [29, 461] on div "Byggdelar" at bounding box center [148, 465] width 280 height 32
click at [145, 545] on div "Konstruktiva system" at bounding box center [148, 539] width 280 height 38
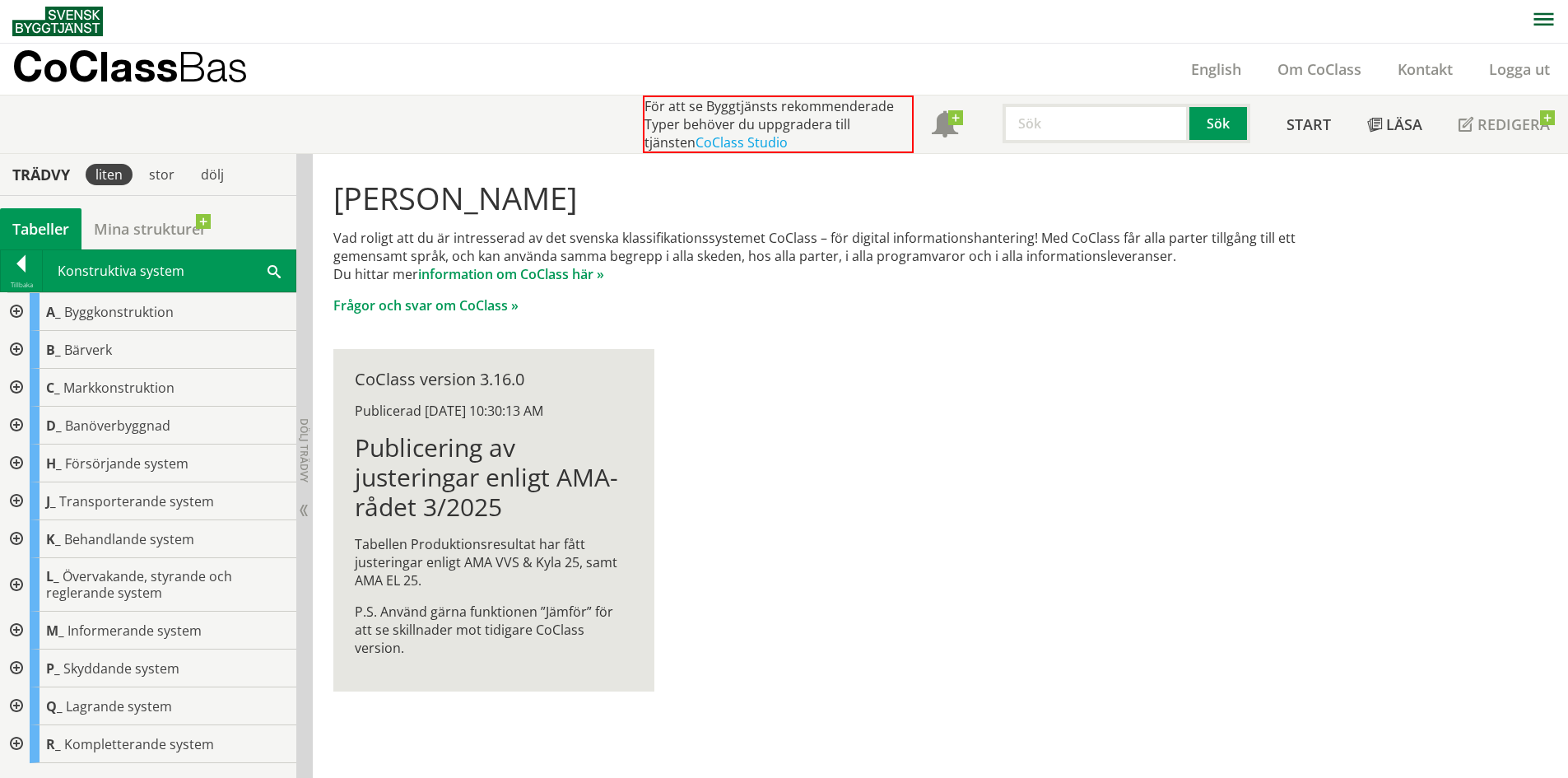
click at [117, 582] on span "Övervakande, styrande och reglerande system" at bounding box center [139, 585] width 186 height 35
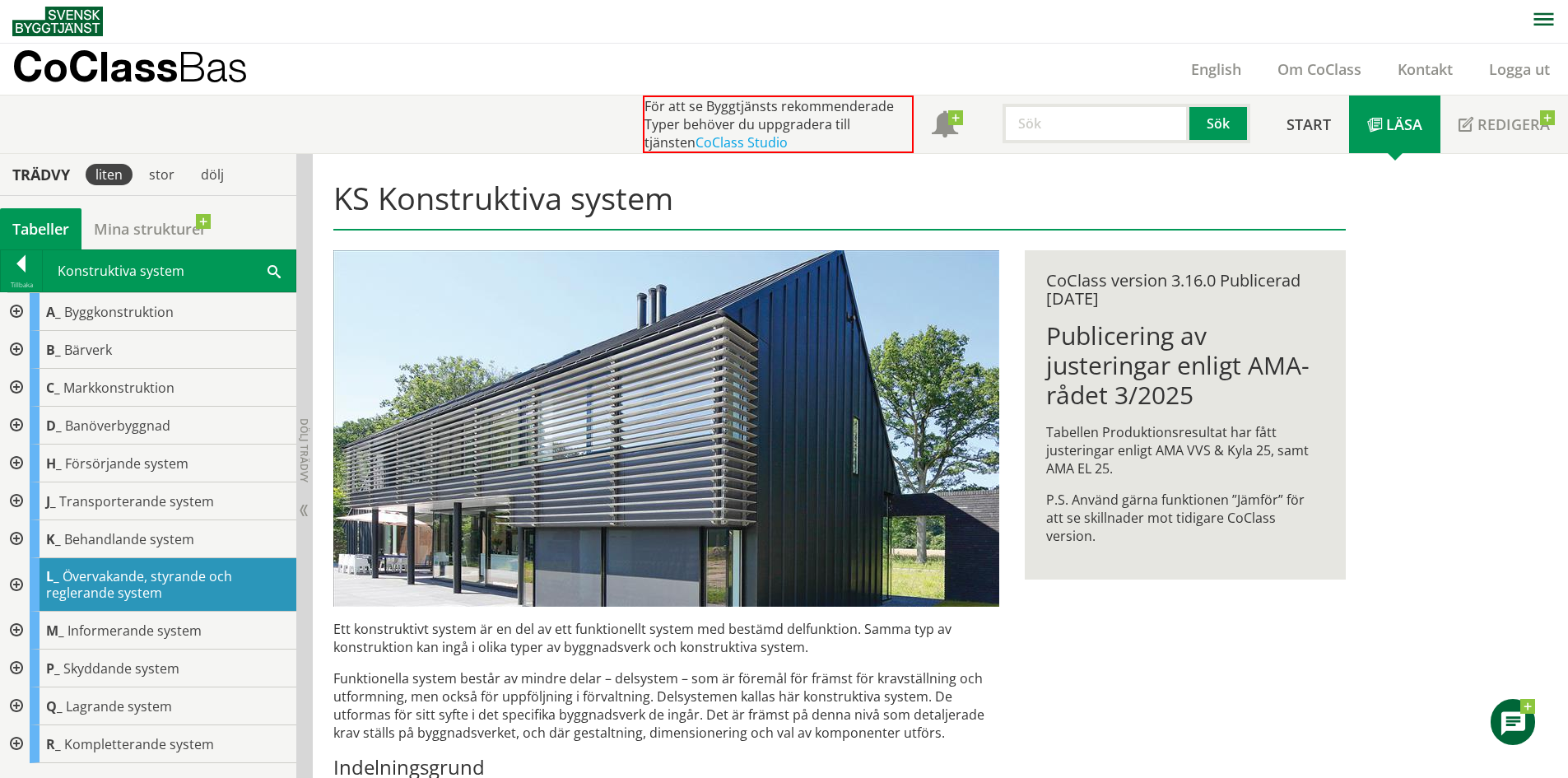
click at [10, 316] on div at bounding box center [14, 312] width 30 height 38
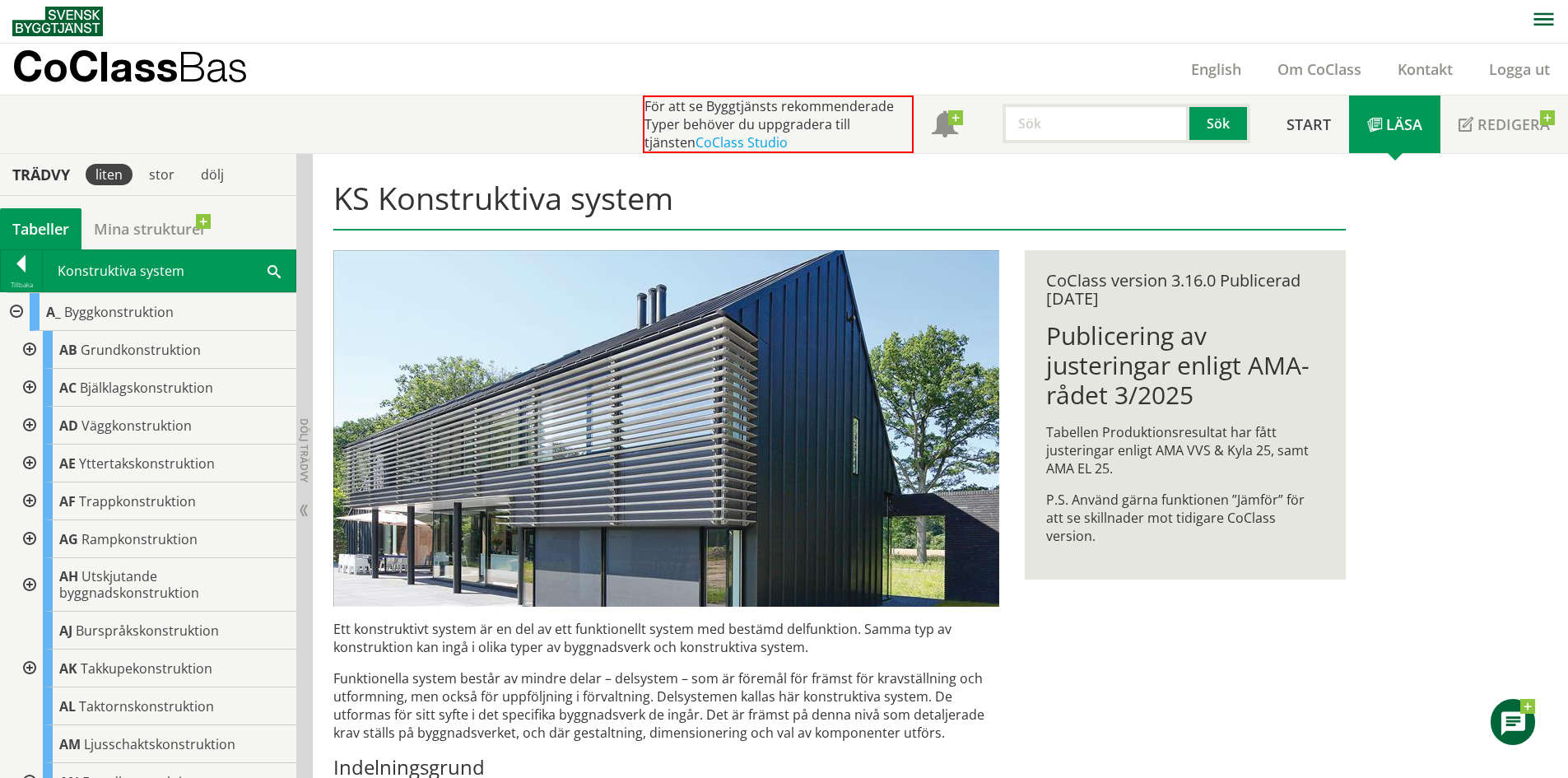
click at [23, 420] on div at bounding box center [27, 426] width 30 height 38
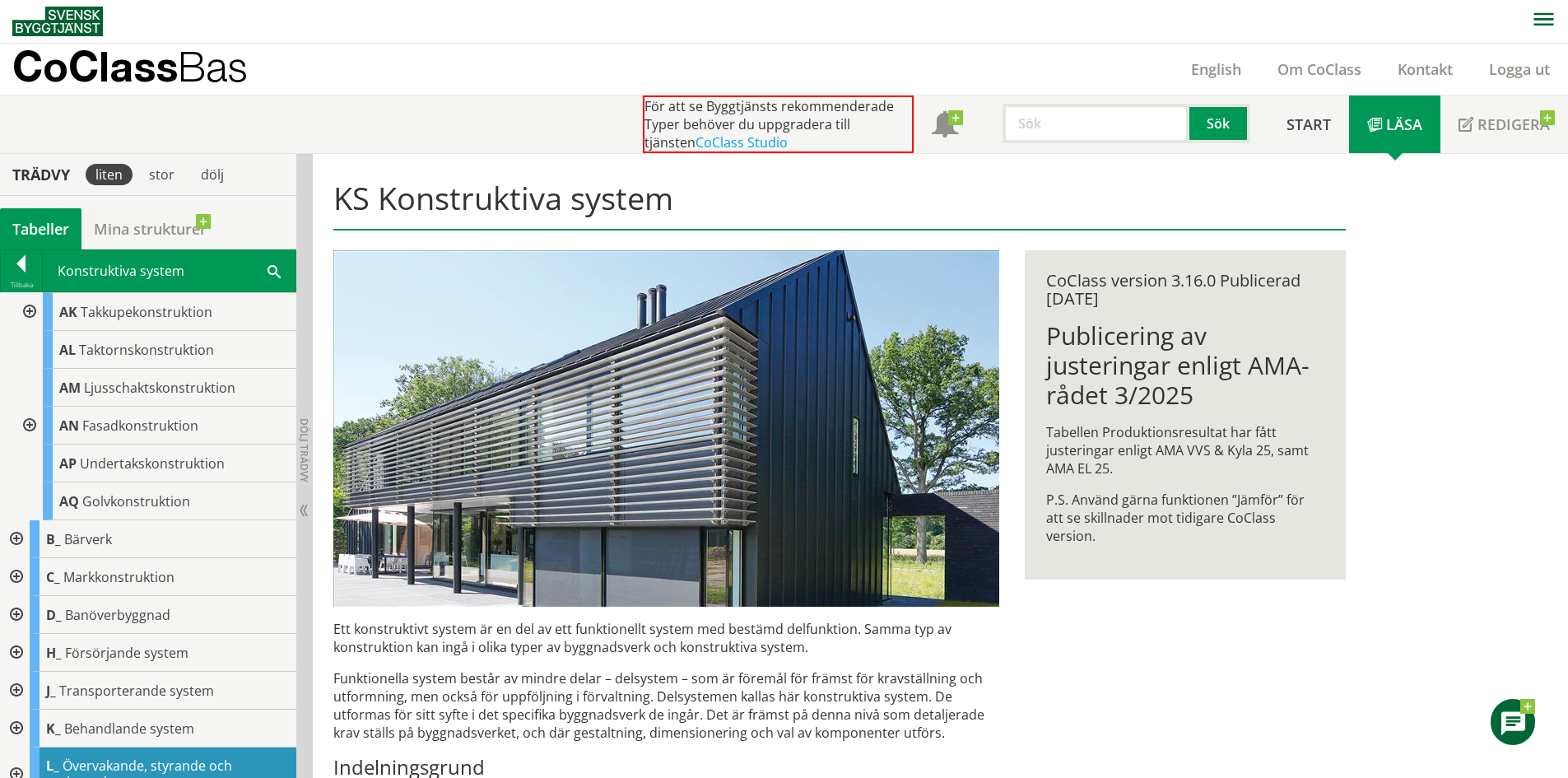
scroll to position [659, 0]
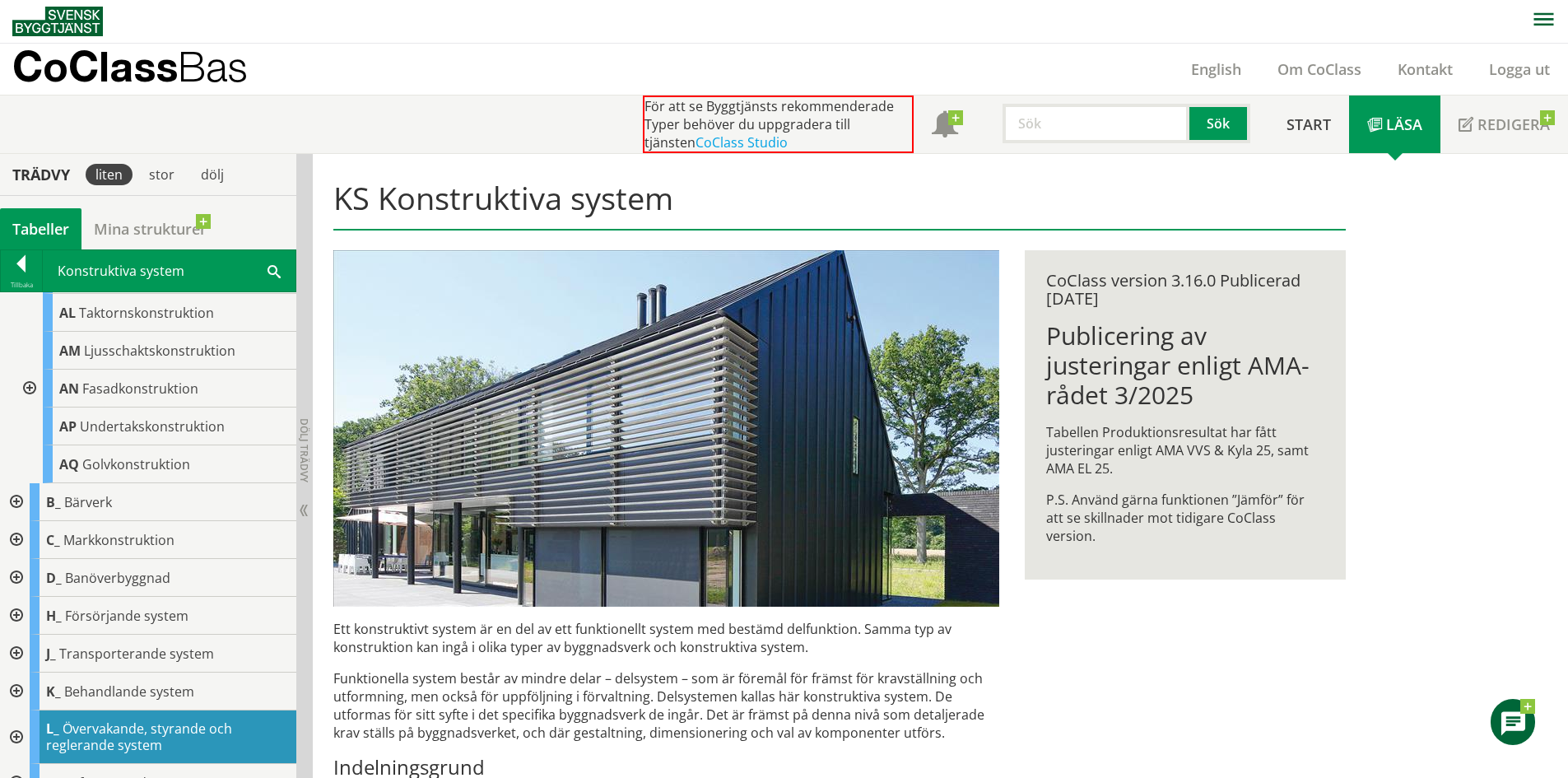
click at [17, 492] on div at bounding box center [14, 502] width 30 height 38
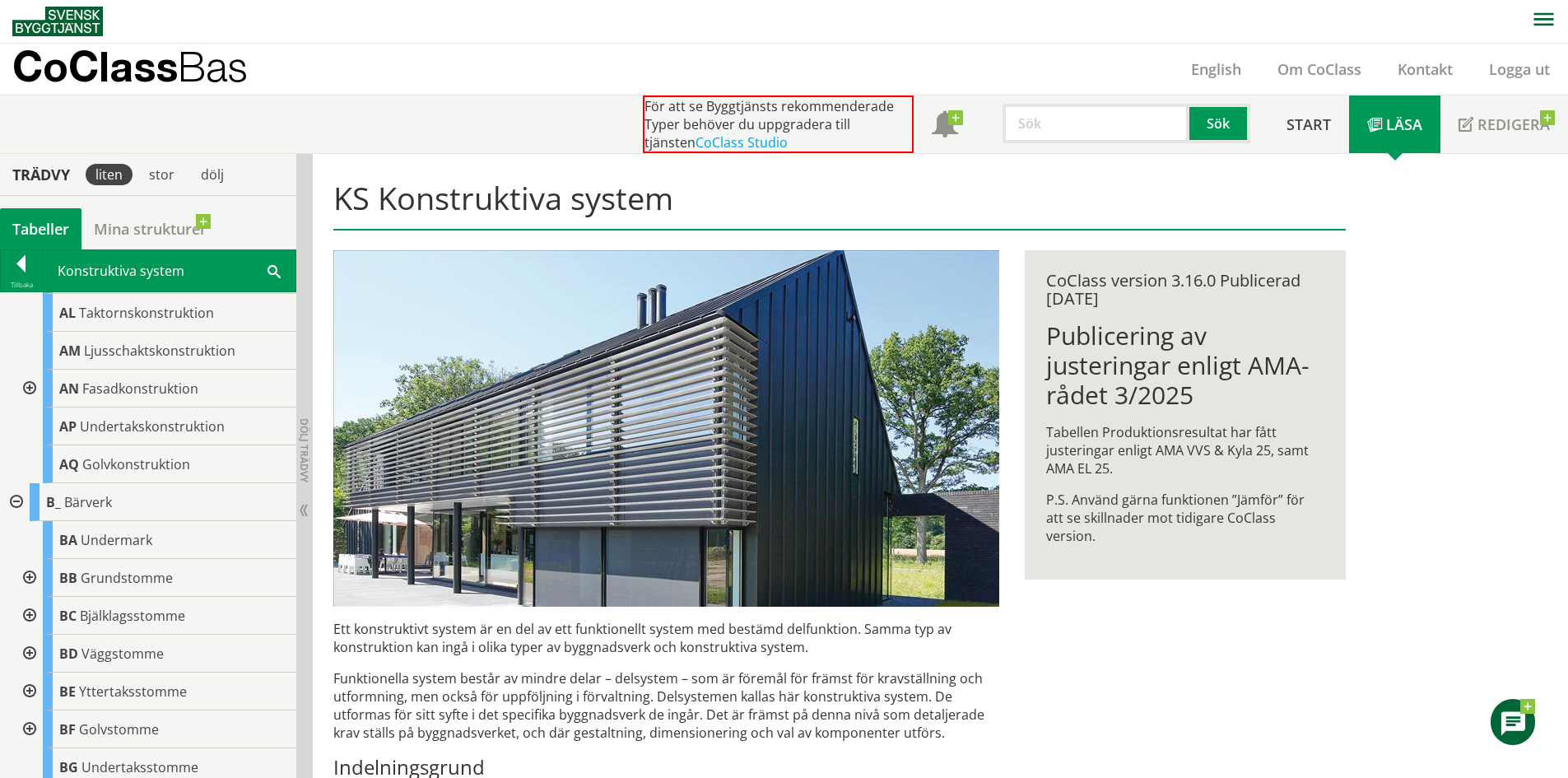
click at [28, 651] on div at bounding box center [27, 654] width 30 height 38
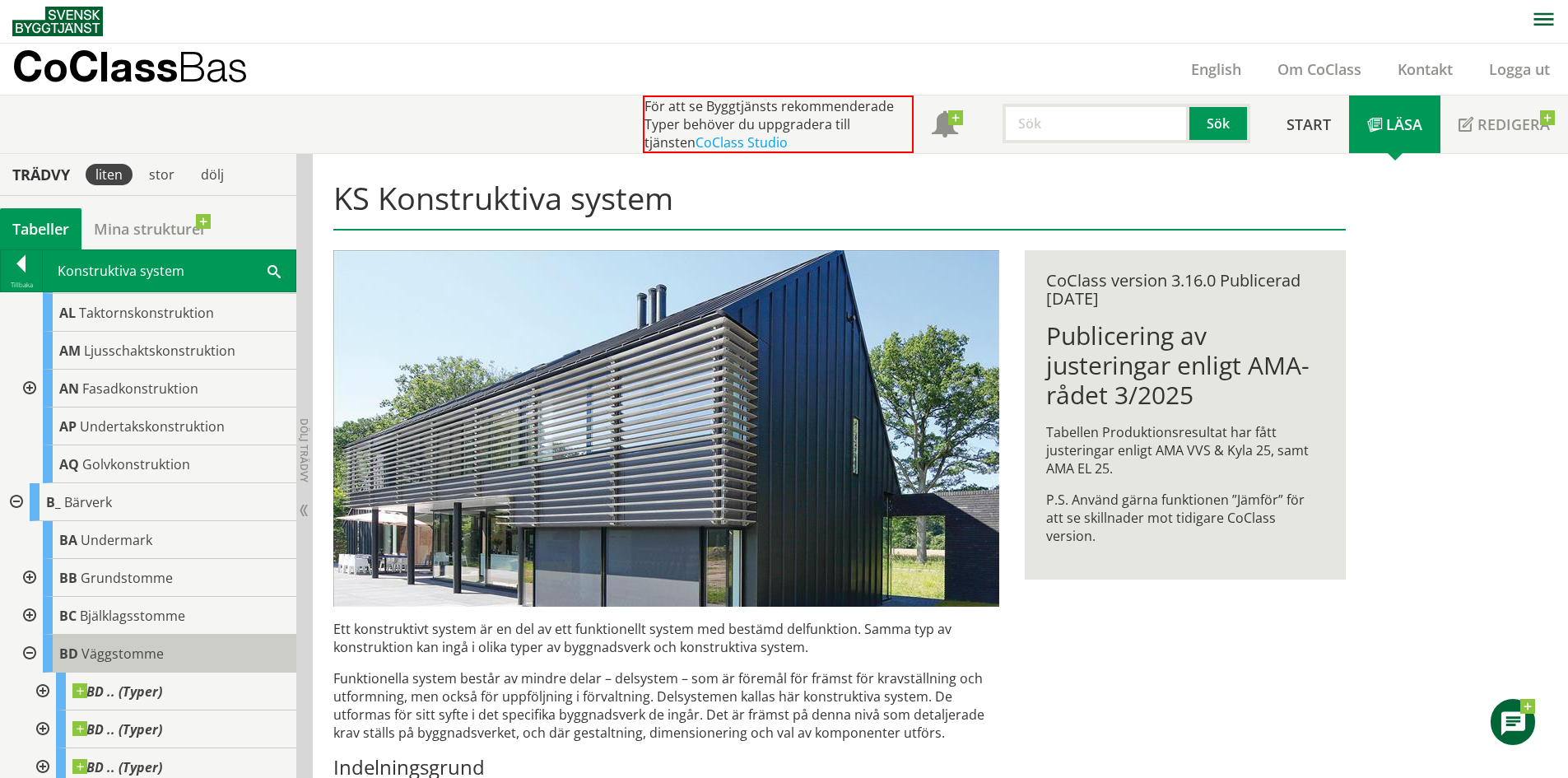
click at [169, 655] on div "BD Väggstomme" at bounding box center [169, 654] width 254 height 38
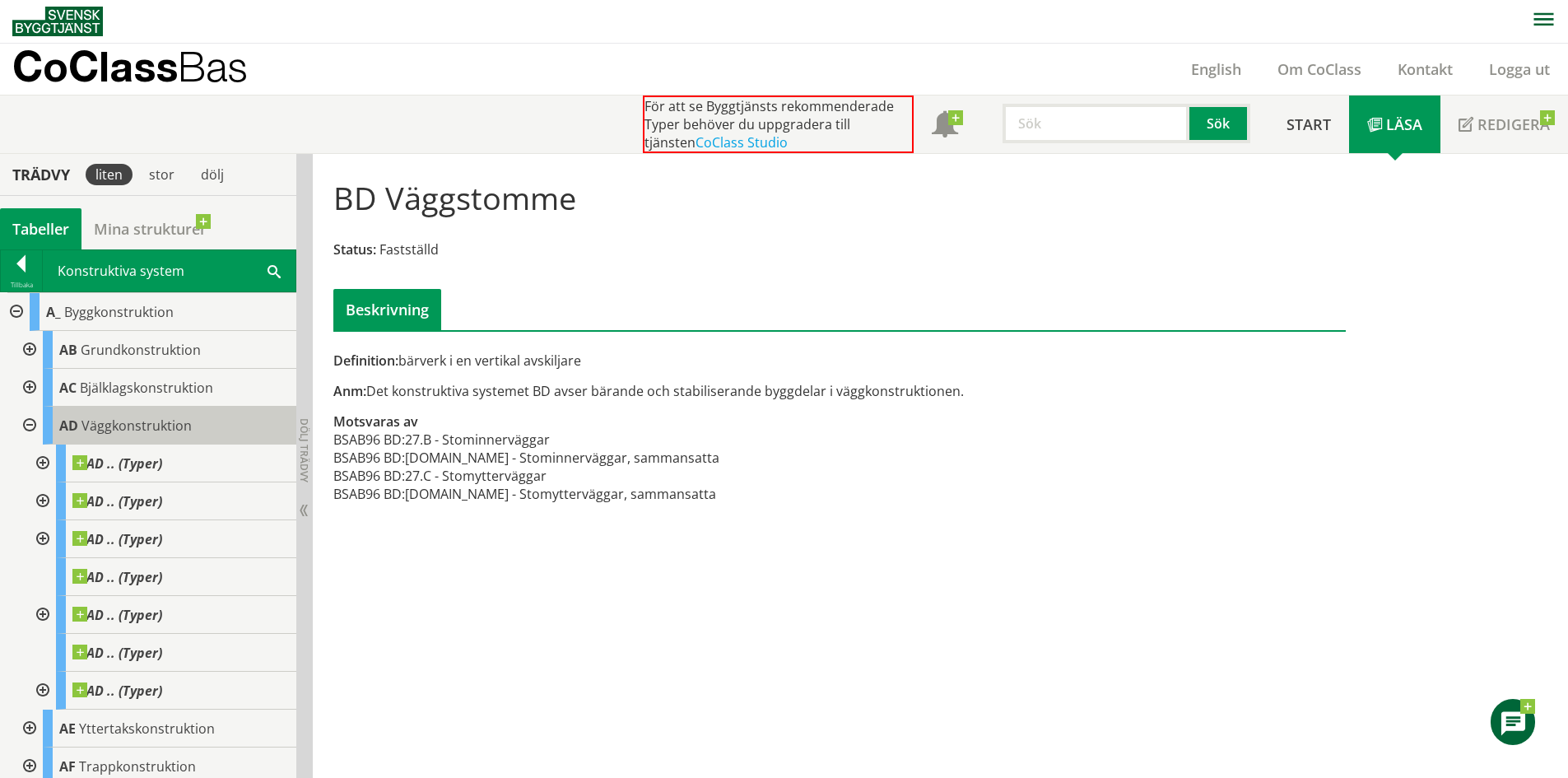
click at [115, 438] on div "AD Väggkonstruktion" at bounding box center [169, 426] width 254 height 38
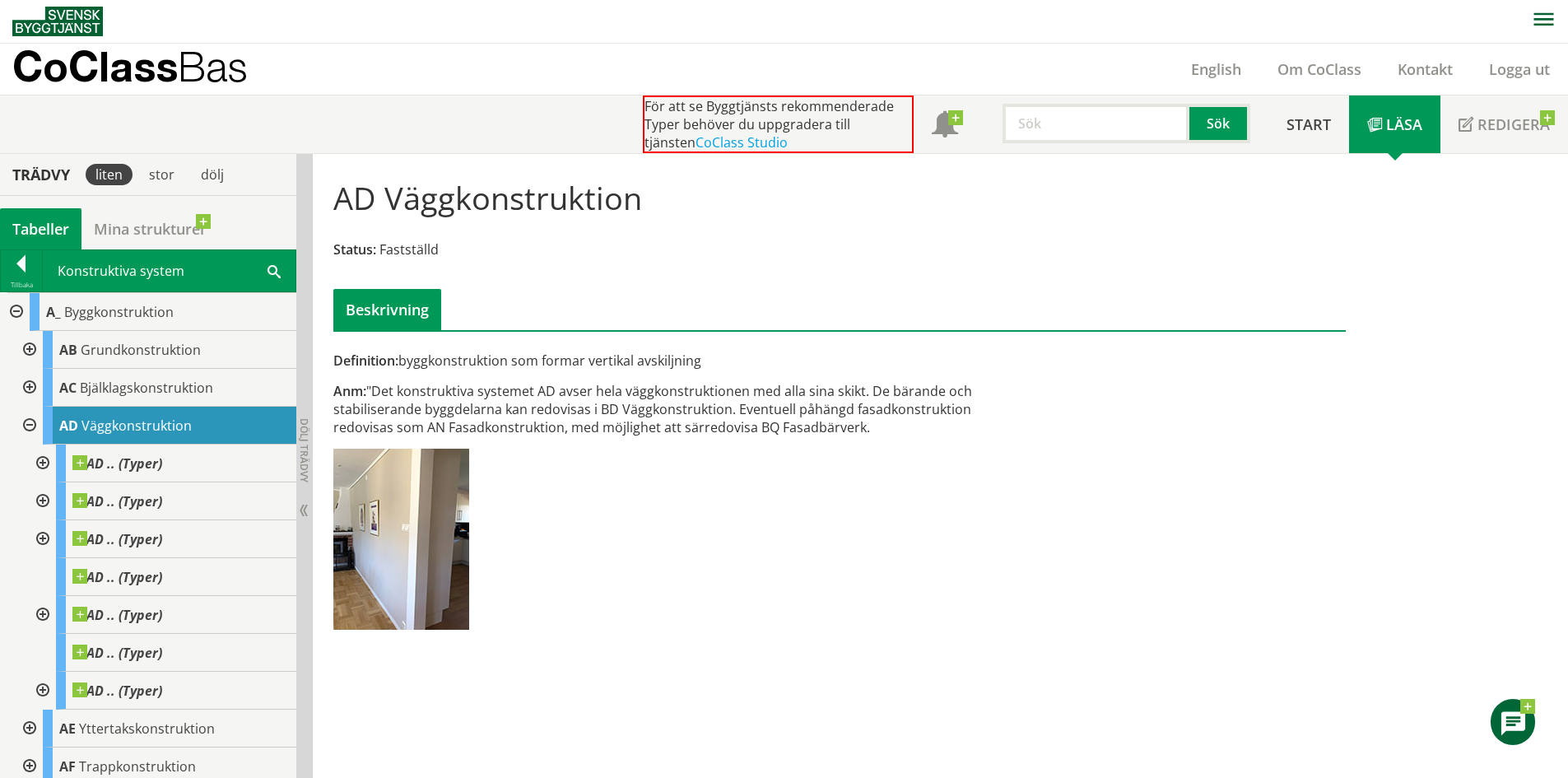
drag, startPoint x: 533, startPoint y: 356, endPoint x: 800, endPoint y: 444, distance: 281.1
click at [800, 444] on div "Definition: byggkonstruktion som formar vertikal avskiljning Anm: "Det konstruk…" at bounding box center [666, 496] width 692 height 290
